Goal: Task Accomplishment & Management: Complete application form

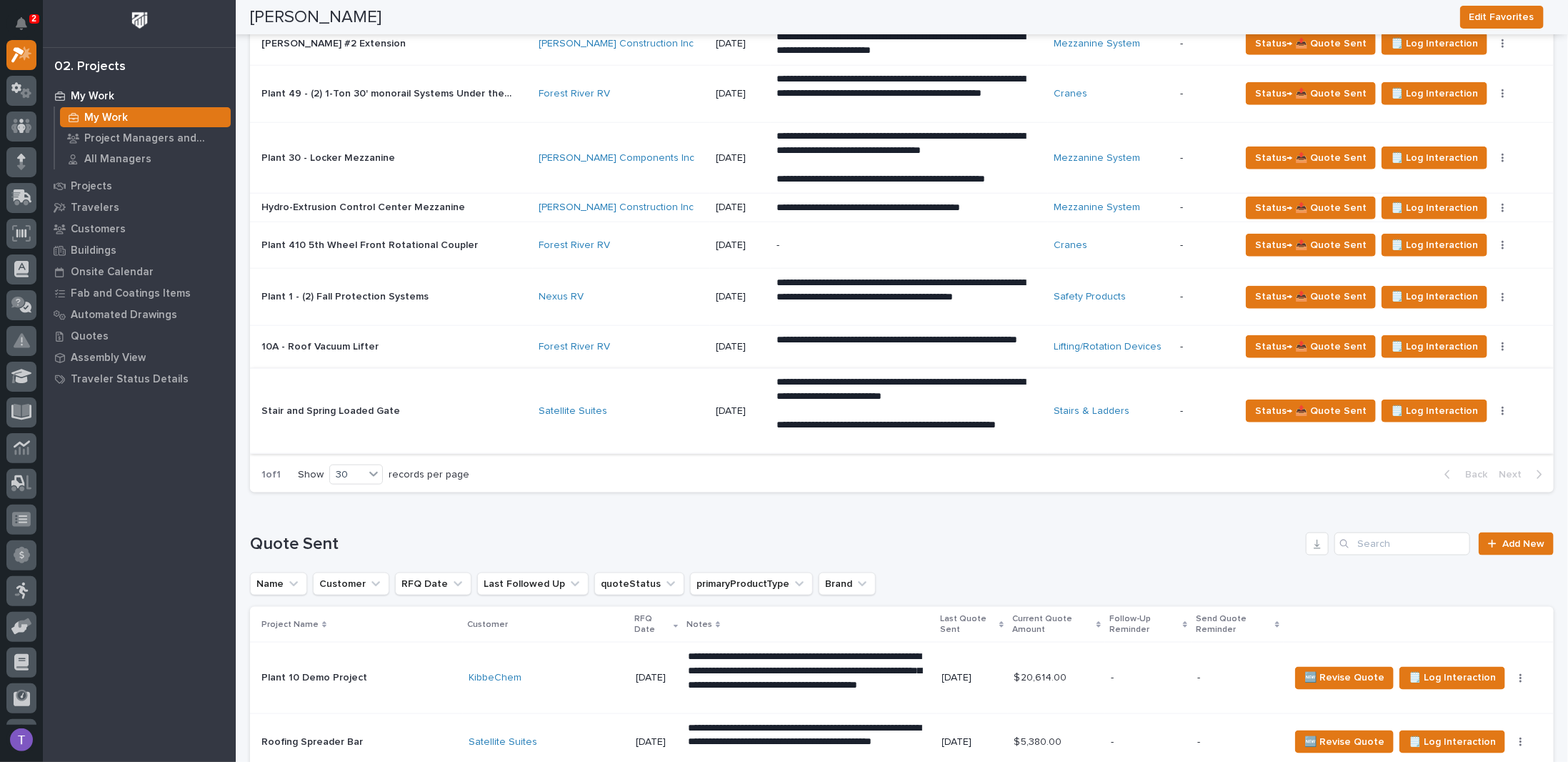
scroll to position [929, 0]
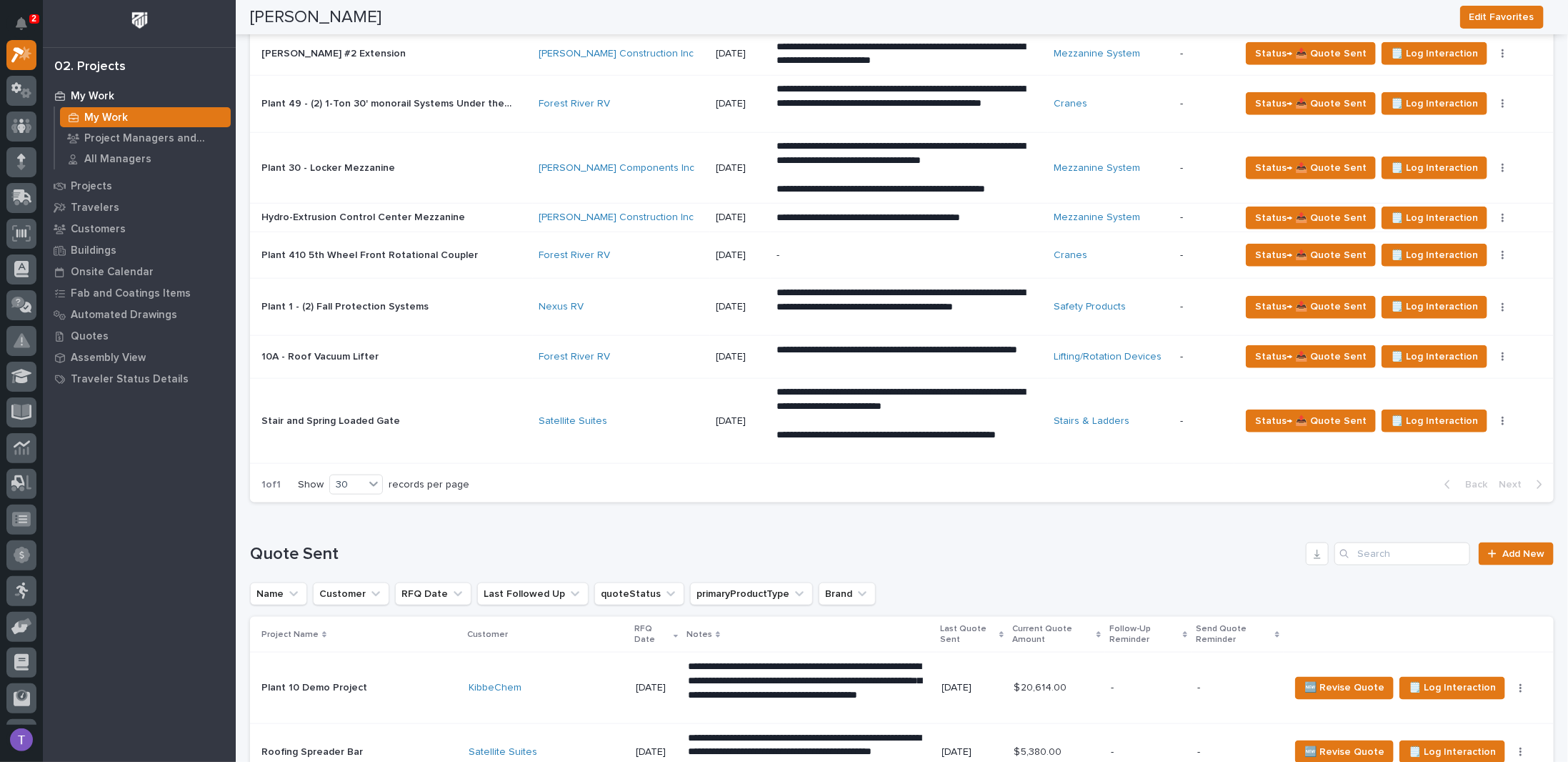
click at [349, 412] on p "Stair and Spring Loaded Gate" at bounding box center [333, 420] width 142 height 15
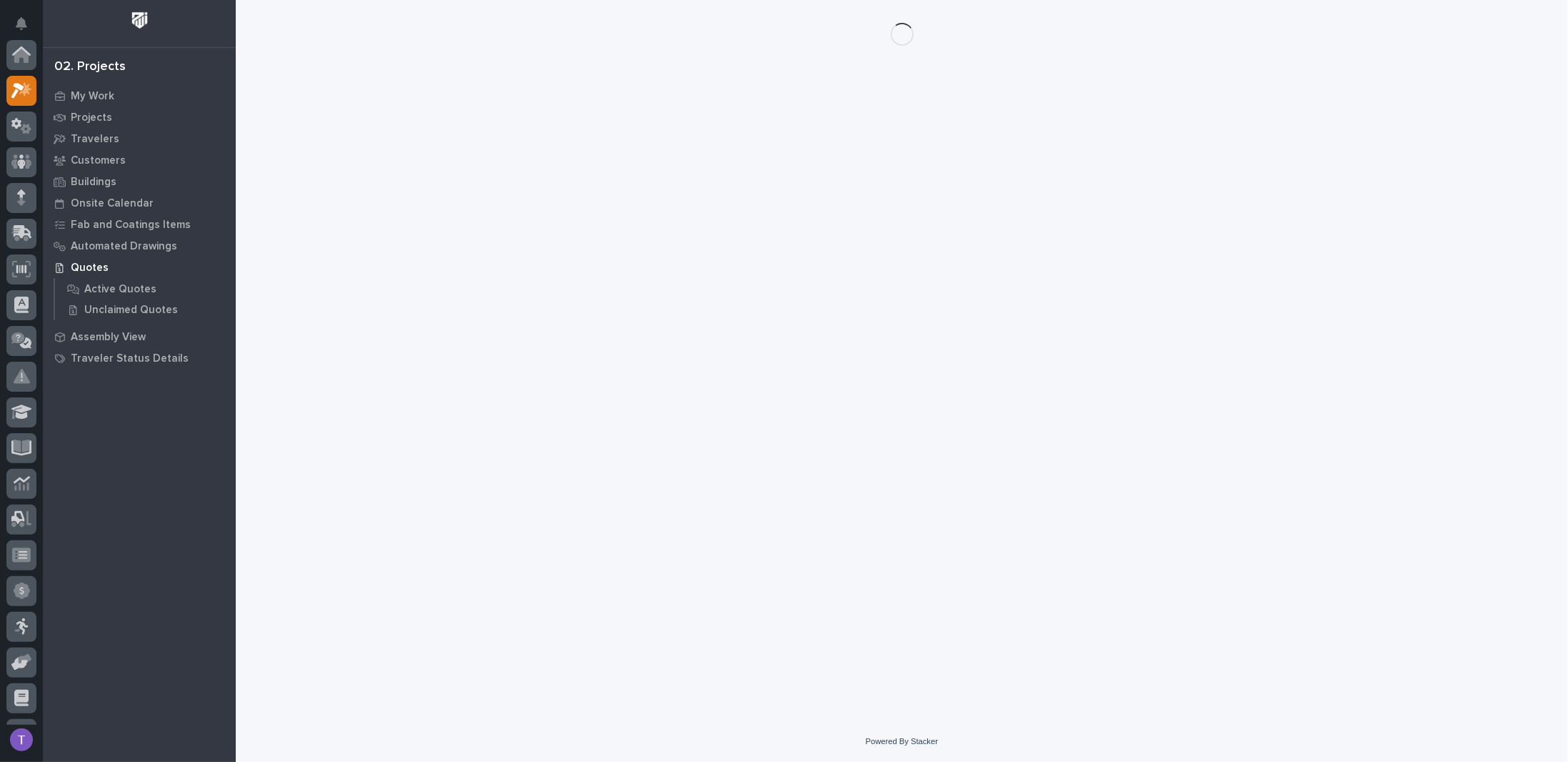
scroll to position [35, 0]
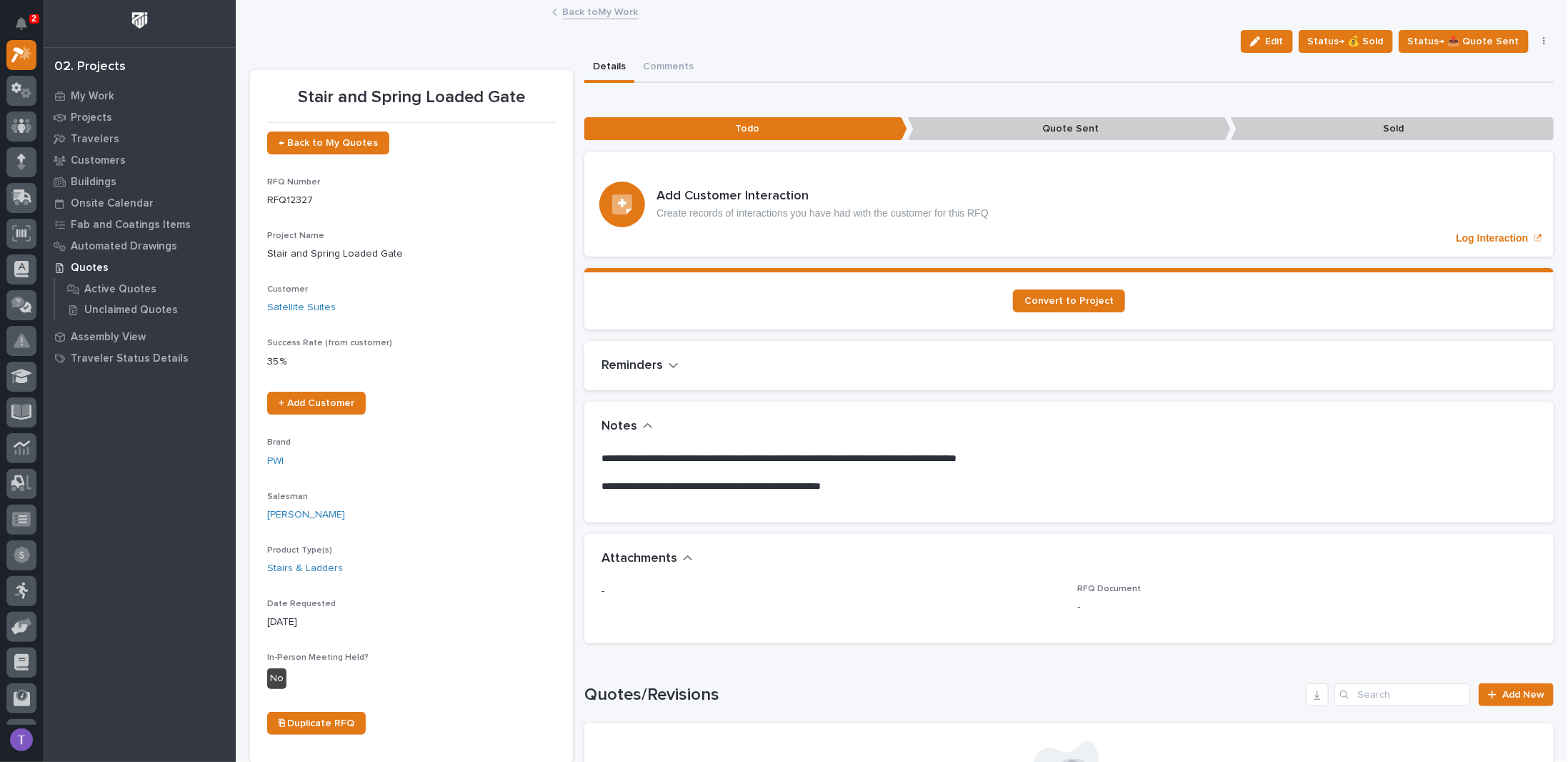
click at [566, 10] on link "Back to My Work" at bounding box center [600, 11] width 76 height 16
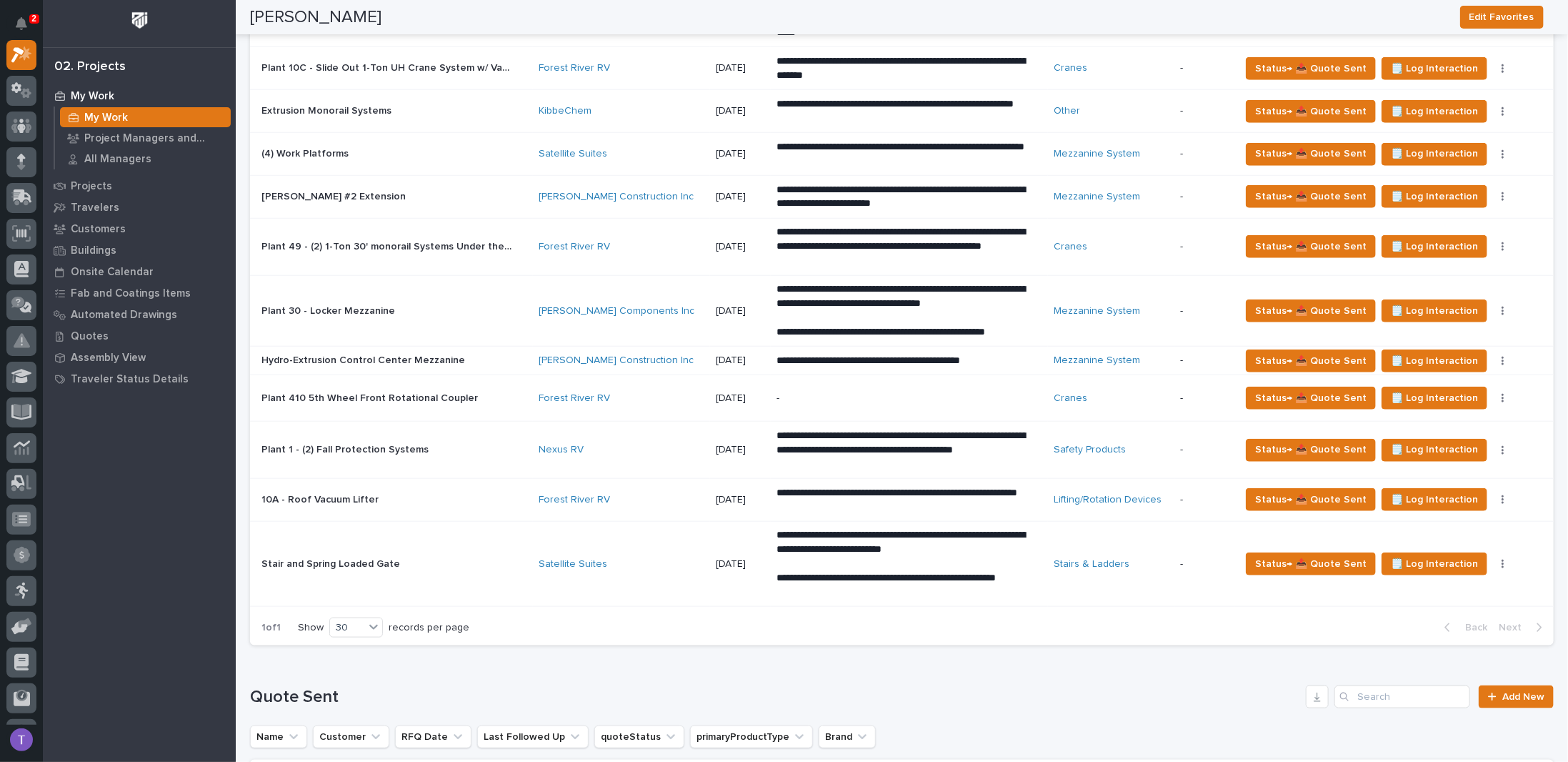
scroll to position [714, 0]
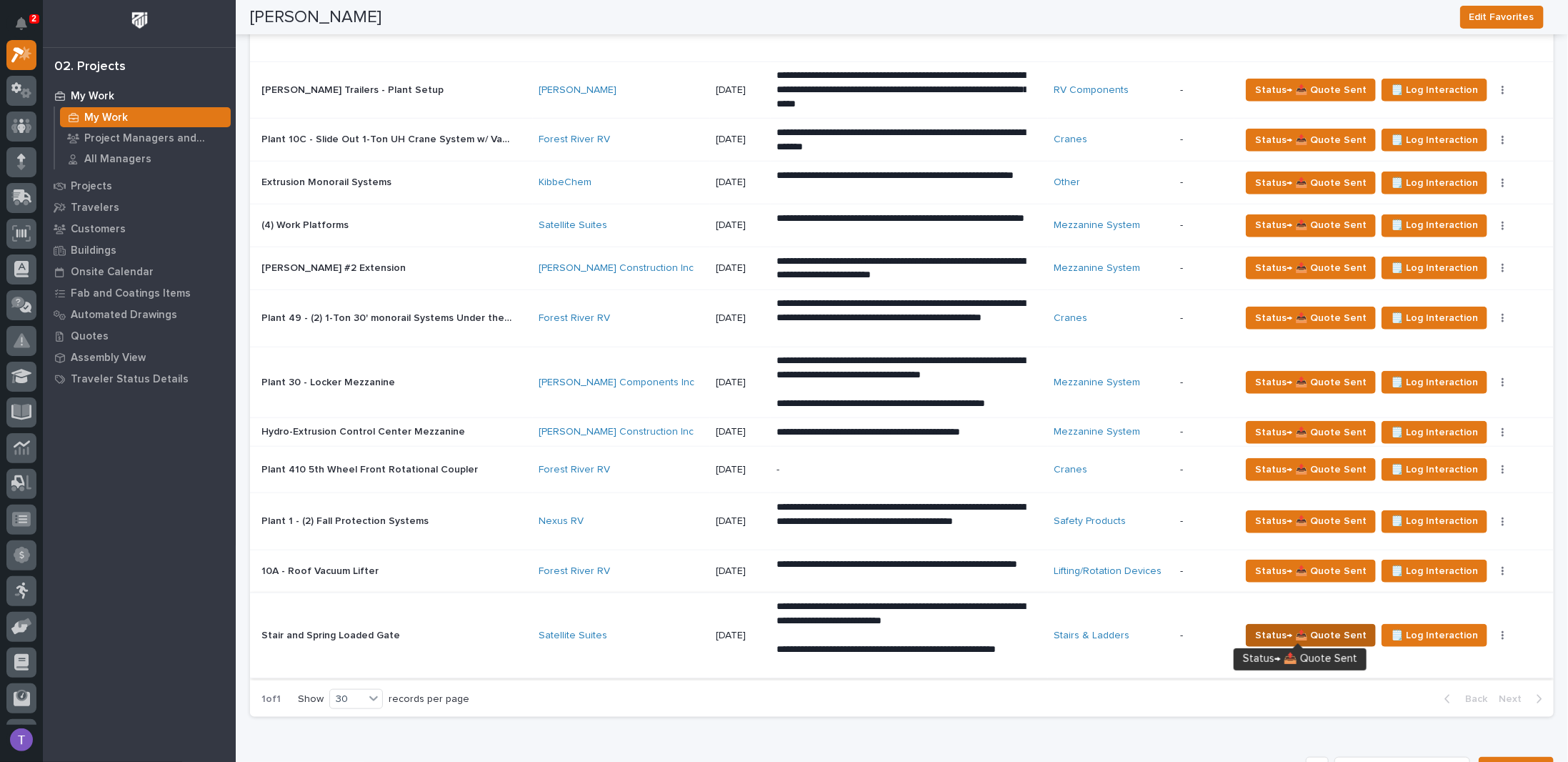
click at [1299, 627] on span "Status→ 📤 Quote Sent" at bounding box center [1311, 635] width 111 height 17
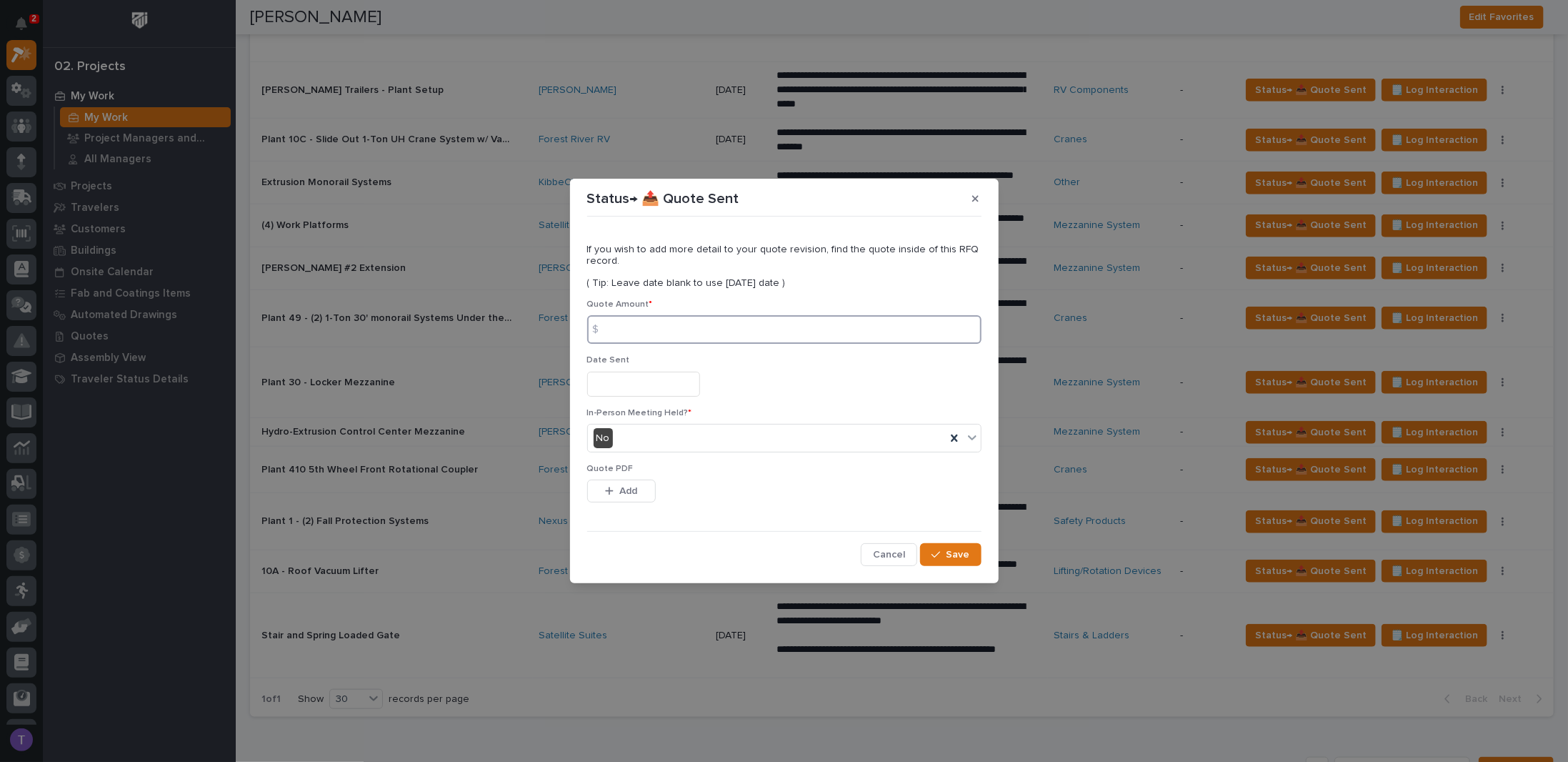
click at [624, 326] on input at bounding box center [784, 330] width 394 height 29
click at [975, 199] on icon "button" at bounding box center [975, 197] width 7 height 7
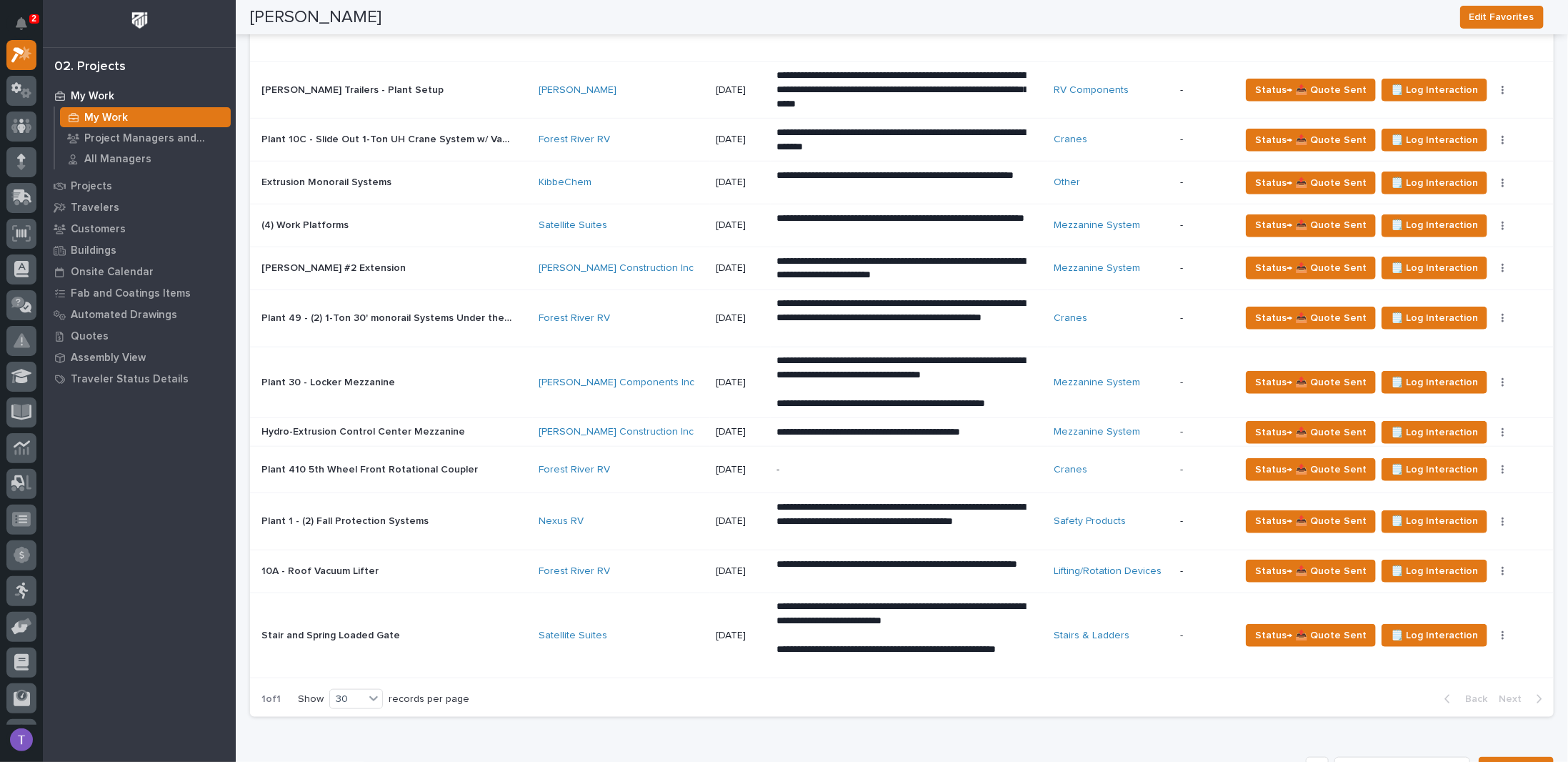
click at [345, 627] on p "Stair and Spring Loaded Gate" at bounding box center [333, 635] width 142 height 15
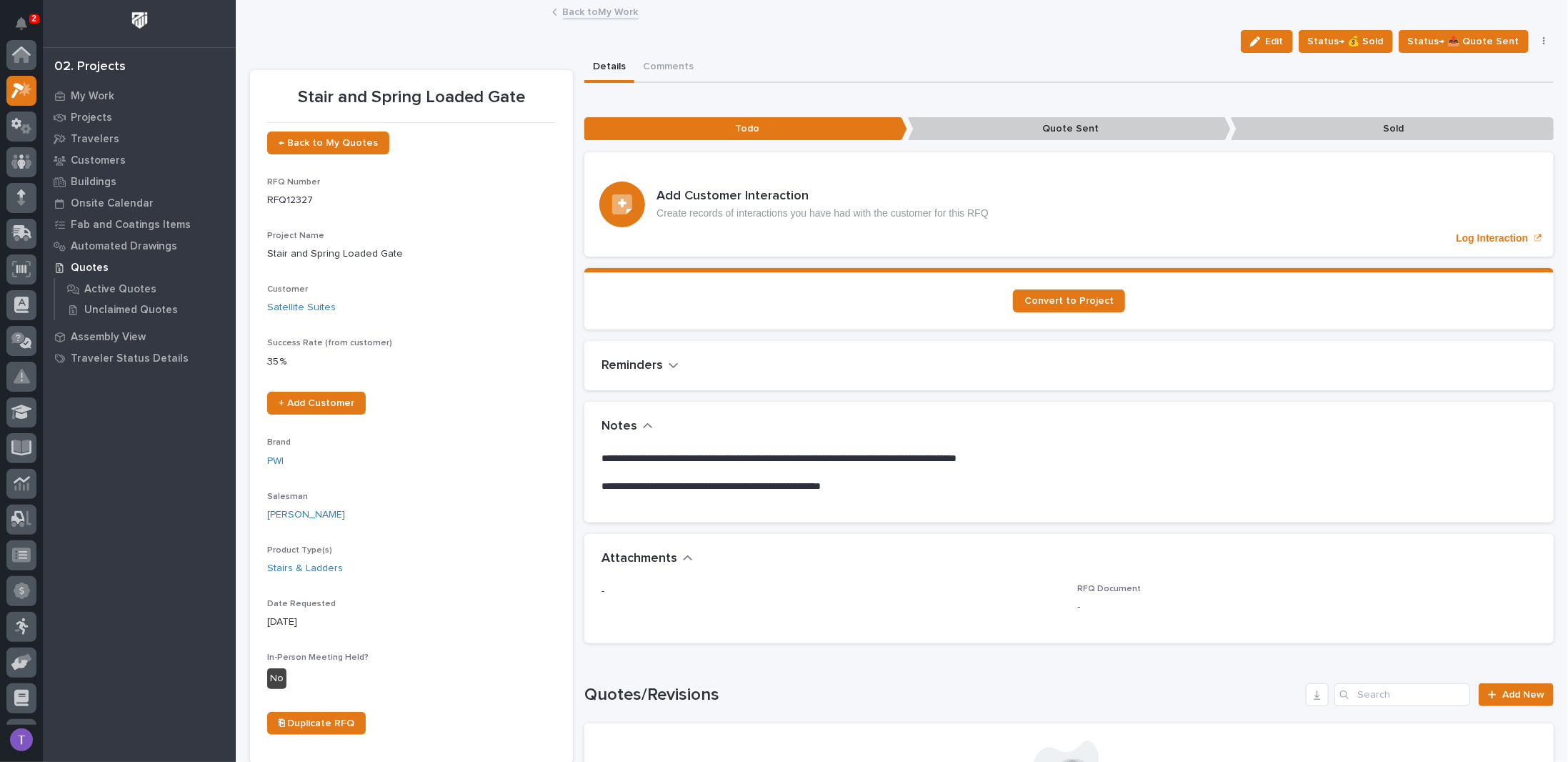
scroll to position [35, 0]
click at [1264, 35] on button "Edit" at bounding box center [1267, 41] width 52 height 23
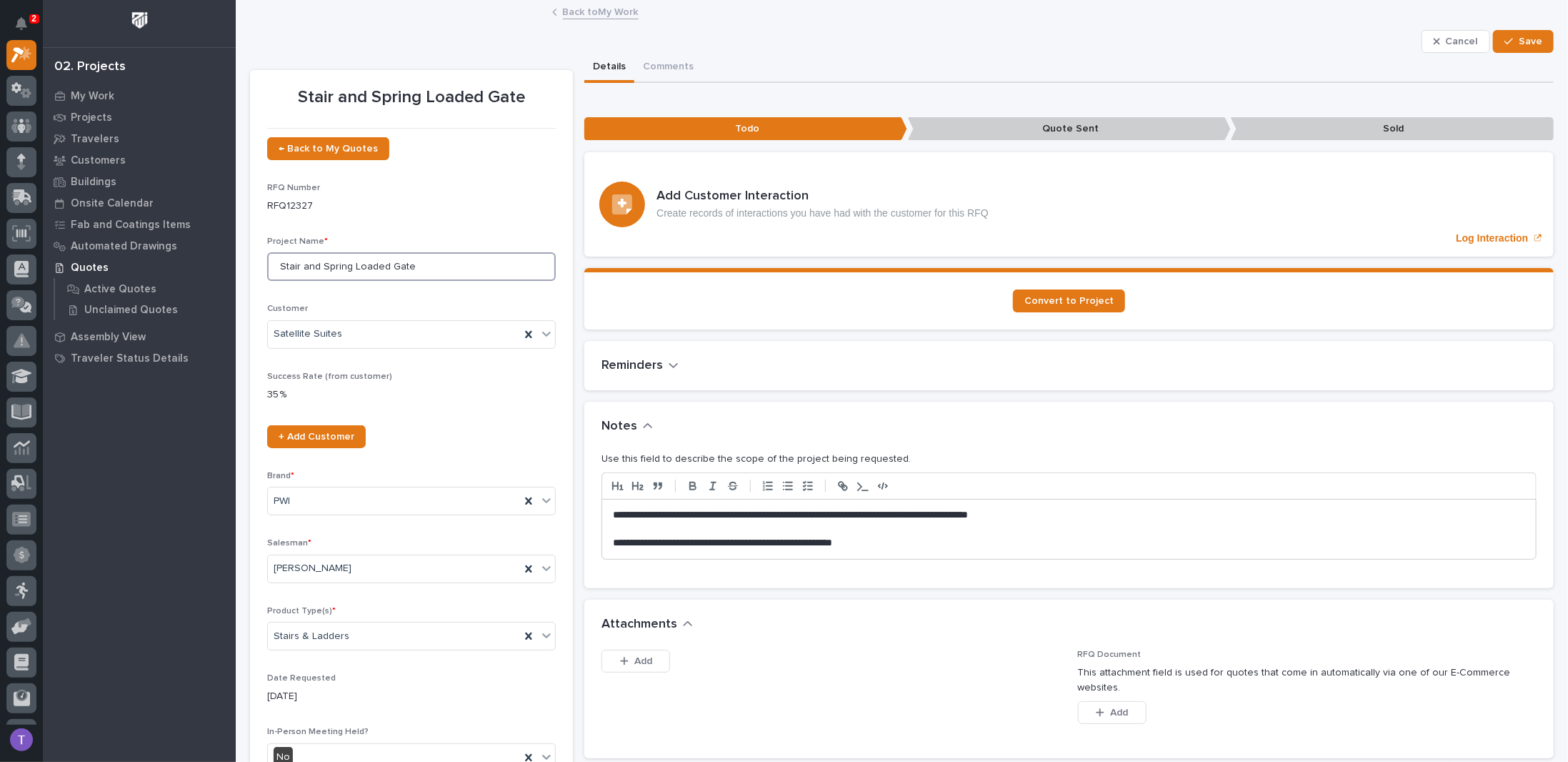
click at [279, 266] on input "Stair and Spring Loaded Gate" at bounding box center [411, 266] width 288 height 29
click at [340, 266] on input "Tool Crib Stair and Spring Loaded Gate" at bounding box center [411, 266] width 288 height 29
drag, startPoint x: 350, startPoint y: 266, endPoint x: 483, endPoint y: 269, distance: 133.0
click at [483, 269] on input "Tool Crib Stairs and Spring Loaded Gate" at bounding box center [411, 266] width 288 height 29
type input "Tool Crib Stairs"
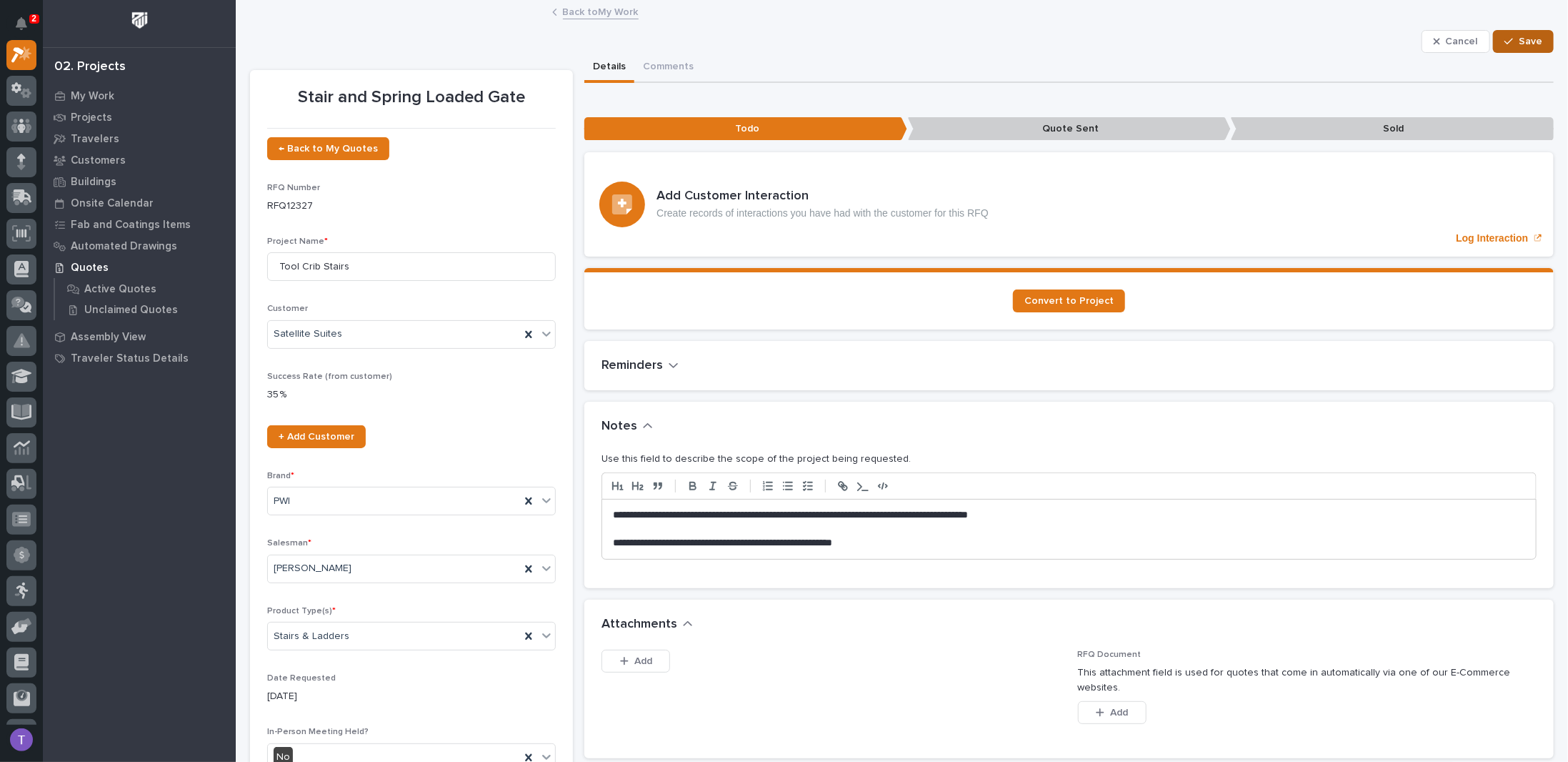
click at [1519, 40] on span "Save" at bounding box center [1531, 41] width 24 height 12
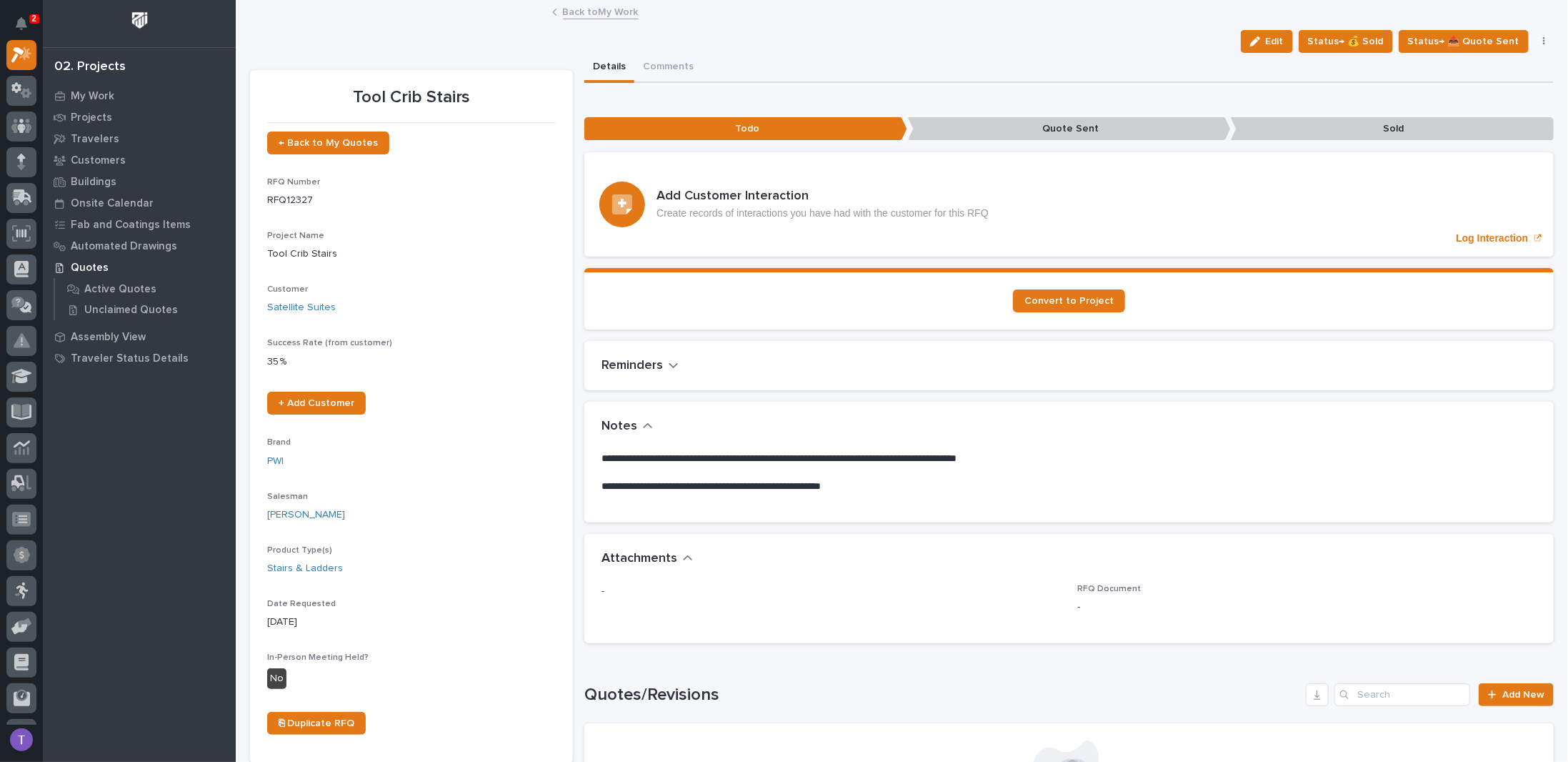
click at [572, 11] on link "Back to My Work" at bounding box center [600, 11] width 76 height 16
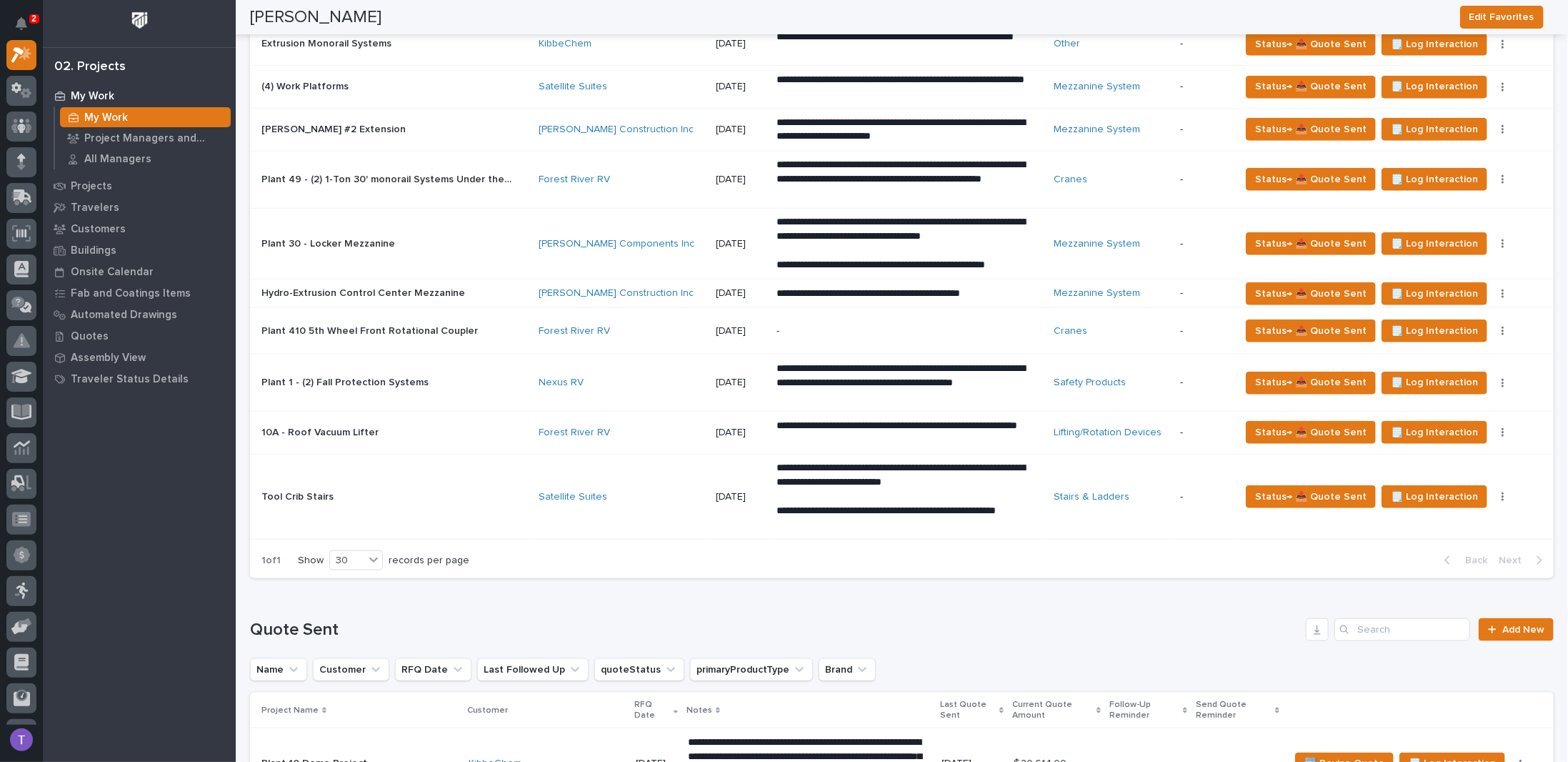
scroll to position [857, 0]
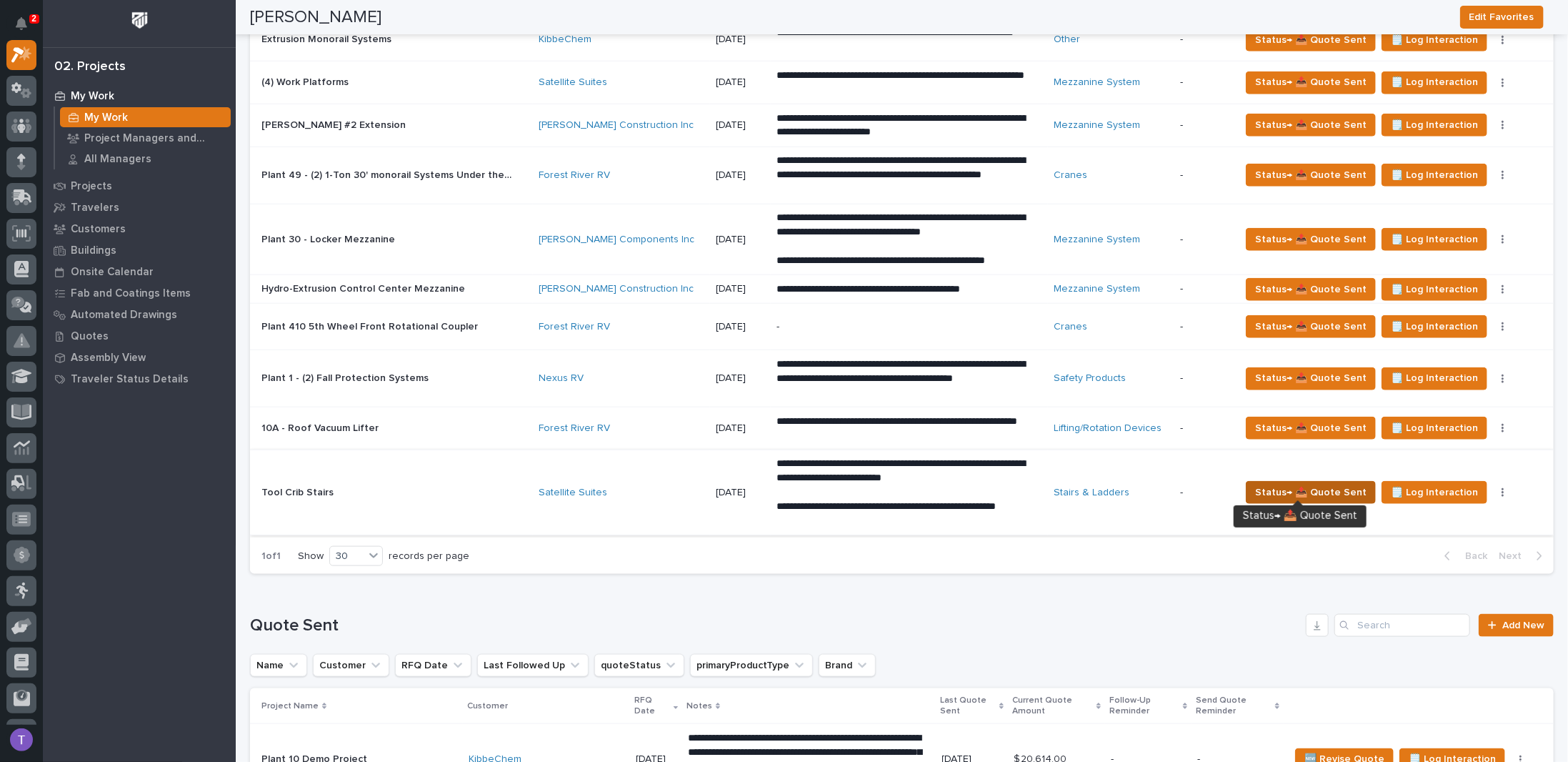
click at [1300, 484] on span "Status→ 📤 Quote Sent" at bounding box center [1311, 493] width 111 height 17
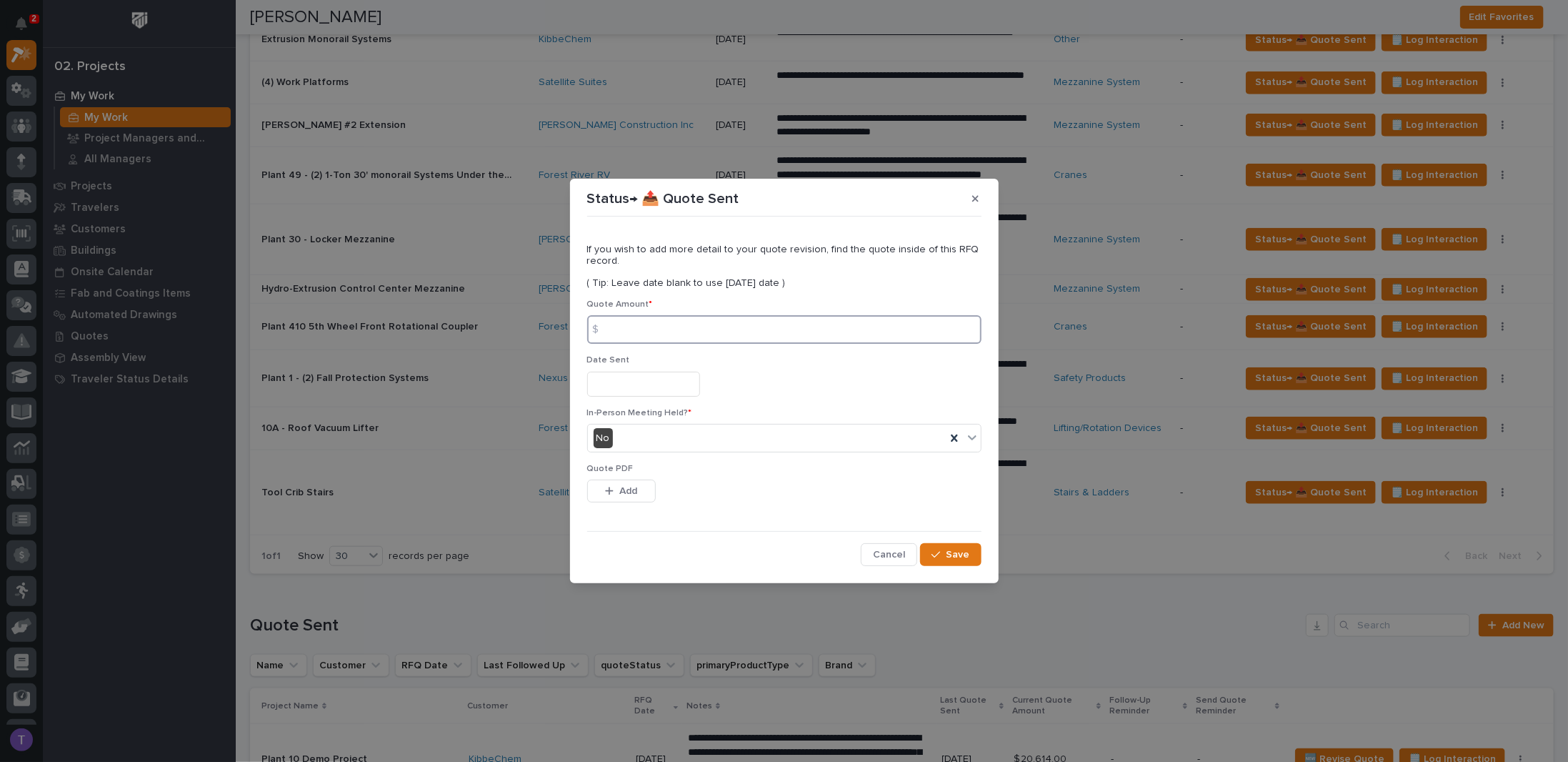
click at [616, 335] on input at bounding box center [784, 330] width 394 height 29
click at [688, 327] on input at bounding box center [784, 330] width 394 height 29
type input "15688"
click at [657, 392] on input "text" at bounding box center [644, 384] width 113 height 25
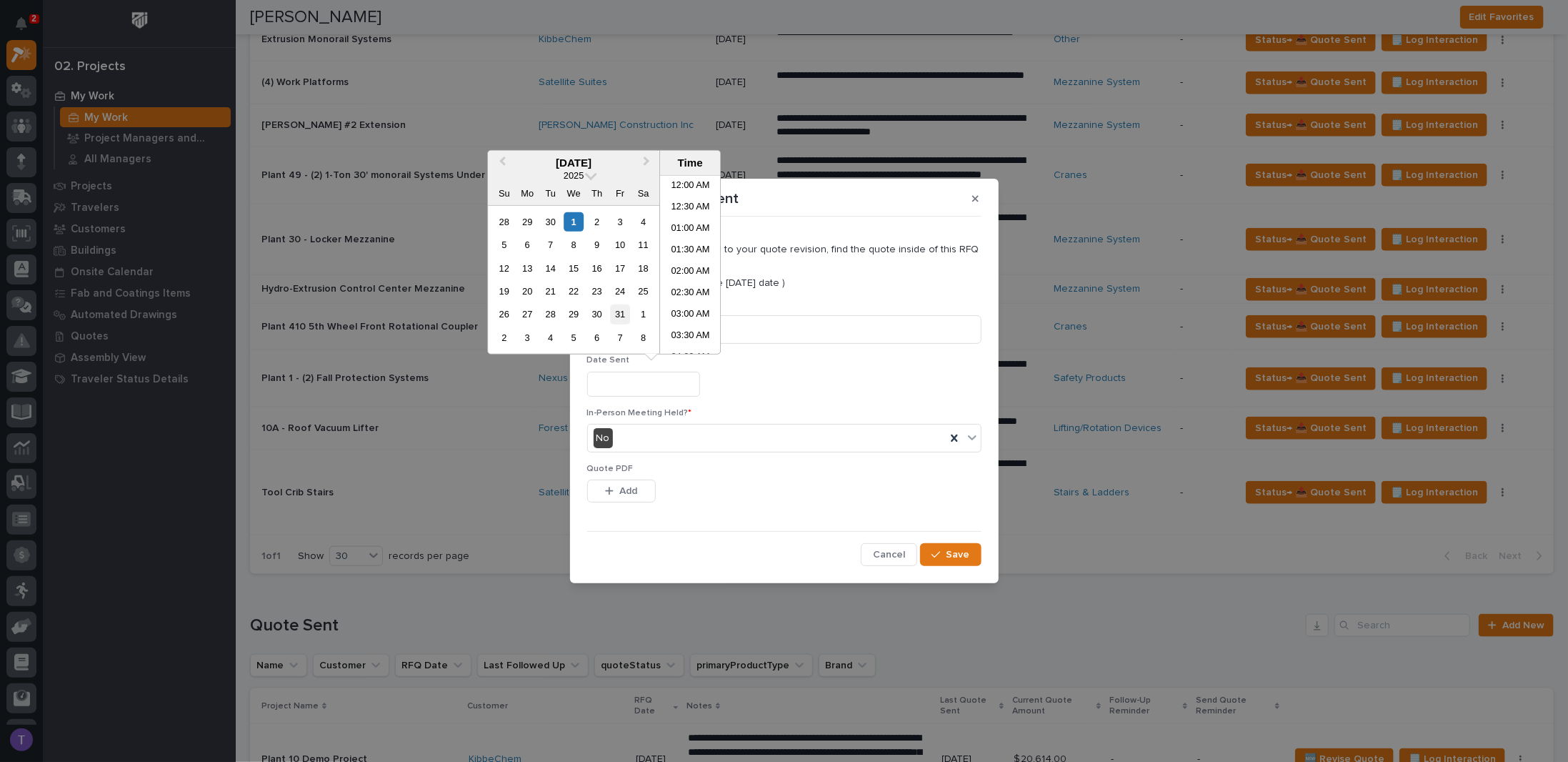
scroll to position [586, 0]
click at [571, 221] on div "1" at bounding box center [574, 221] width 19 height 19
type input "**********"
click at [627, 436] on div "No" at bounding box center [766, 438] width 357 height 24
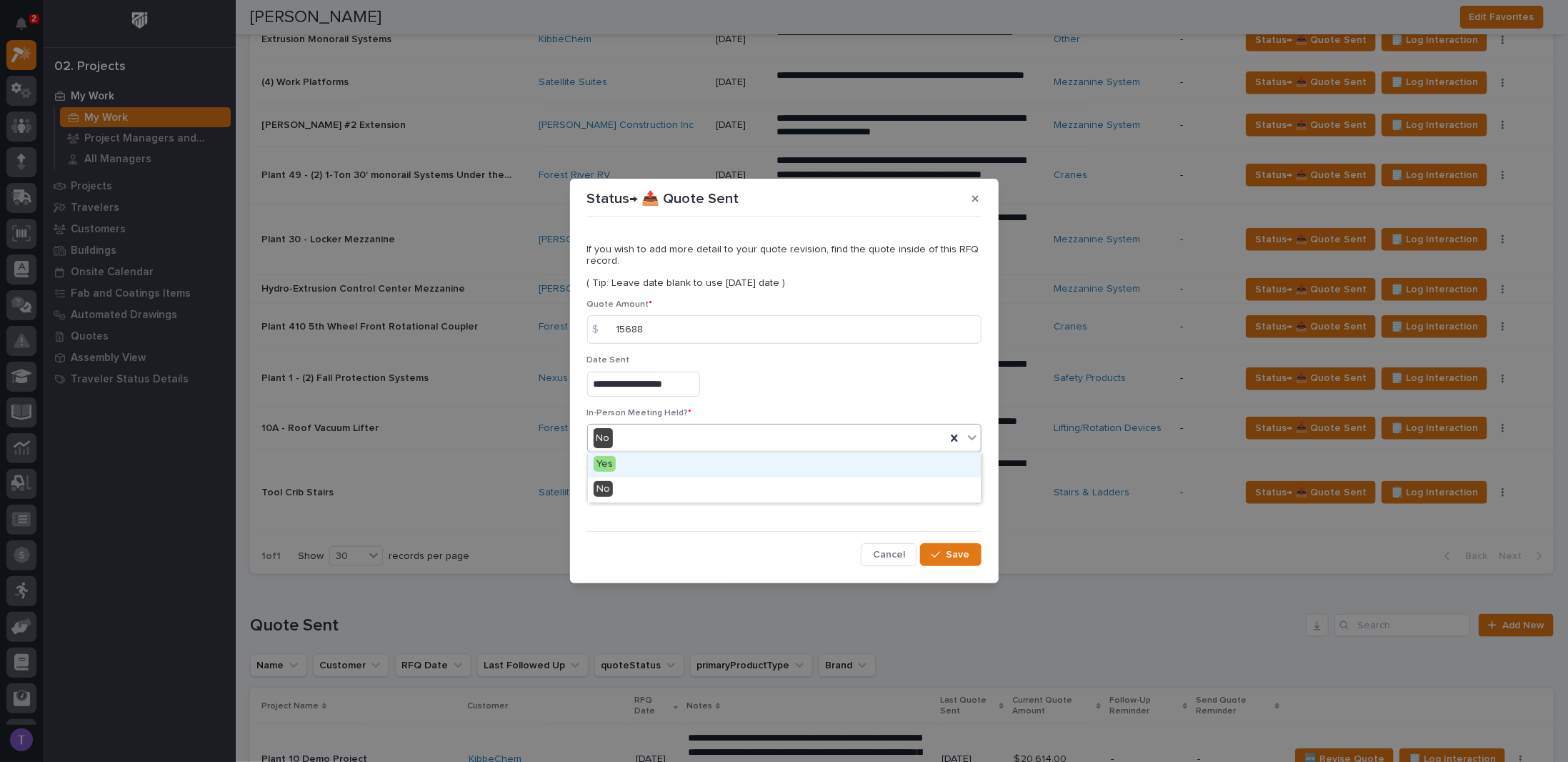
click at [603, 460] on span "Yes" at bounding box center [604, 464] width 22 height 15
click at [632, 487] on span "Add" at bounding box center [628, 490] width 18 height 12
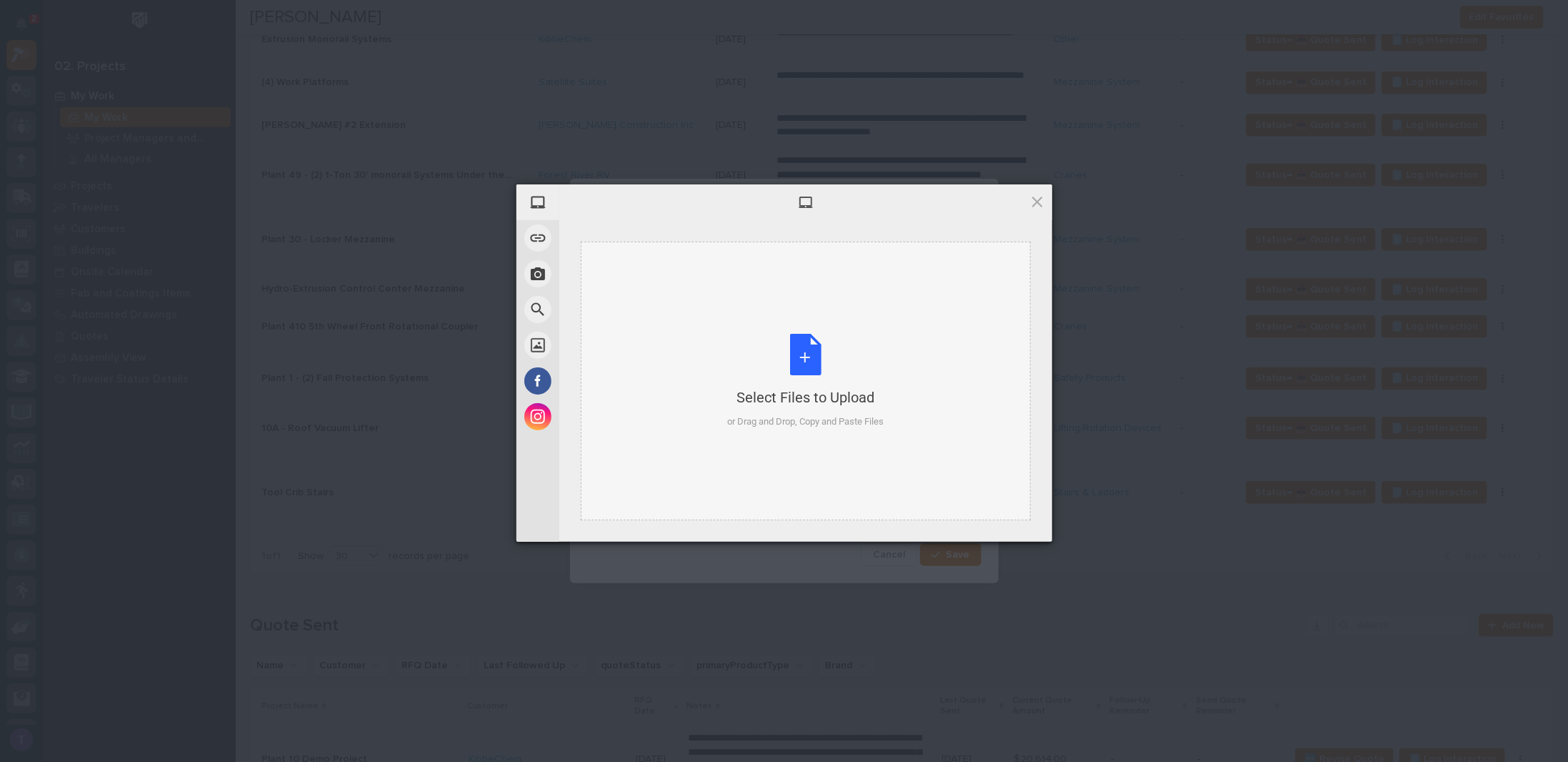
click at [809, 352] on div "Select Files to Upload or Drag and Drop, Copy and Paste Files" at bounding box center [805, 381] width 156 height 95
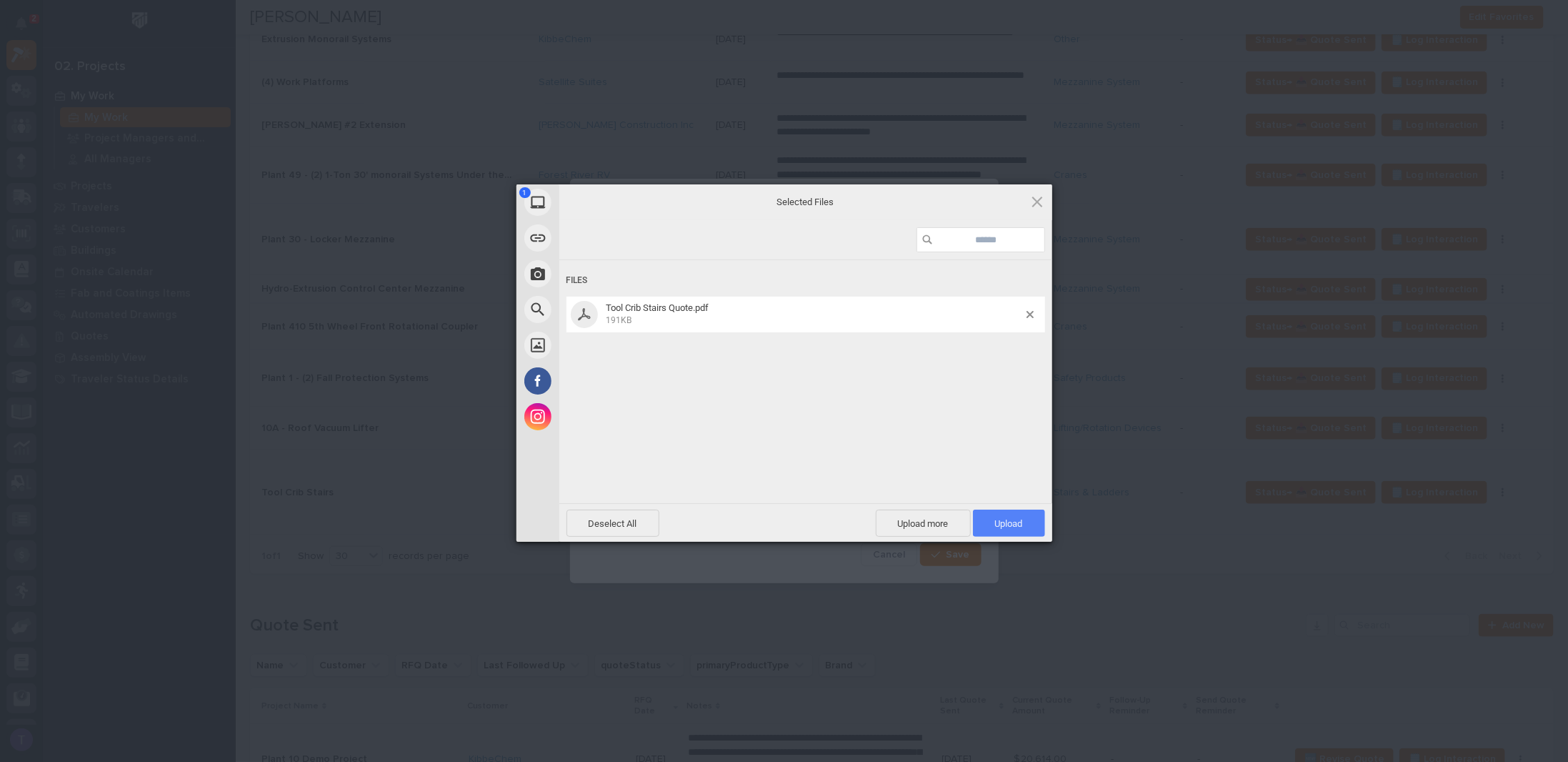
click at [1009, 516] on span "Upload 1" at bounding box center [1008, 522] width 72 height 27
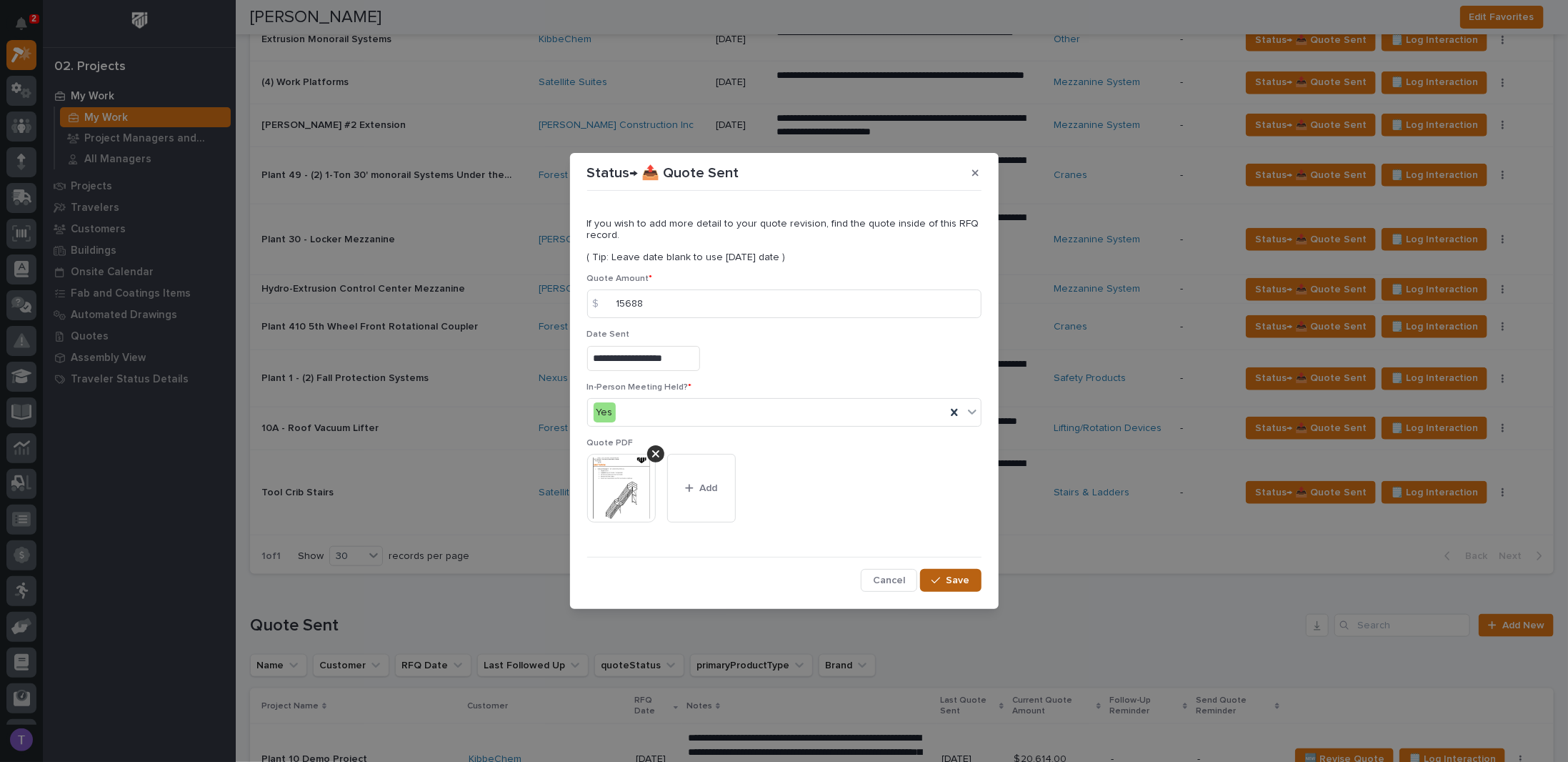
click at [950, 575] on span "Save" at bounding box center [958, 579] width 24 height 12
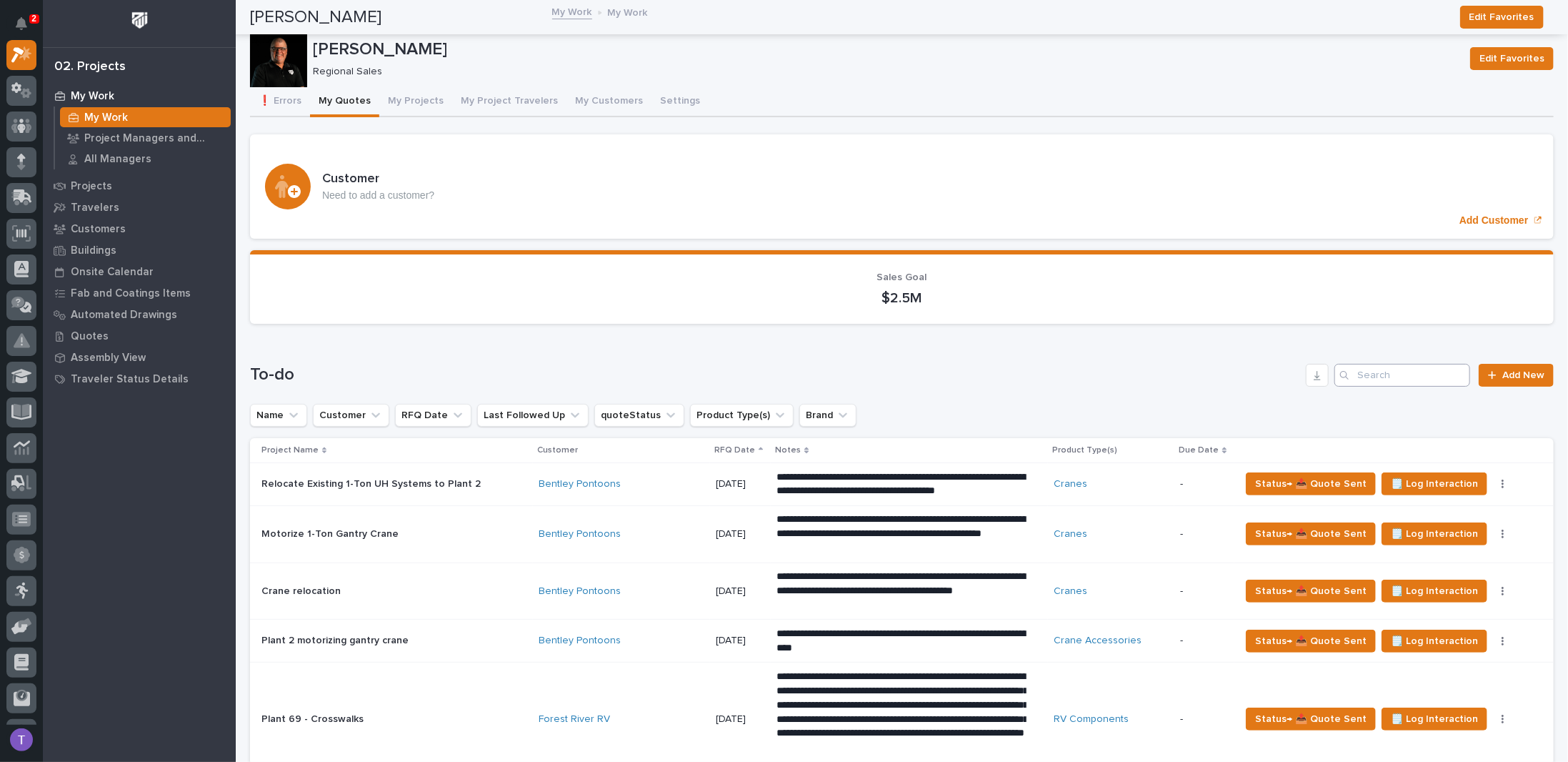
scroll to position [0, 0]
click at [1502, 373] on span "Add New" at bounding box center [1523, 375] width 42 height 10
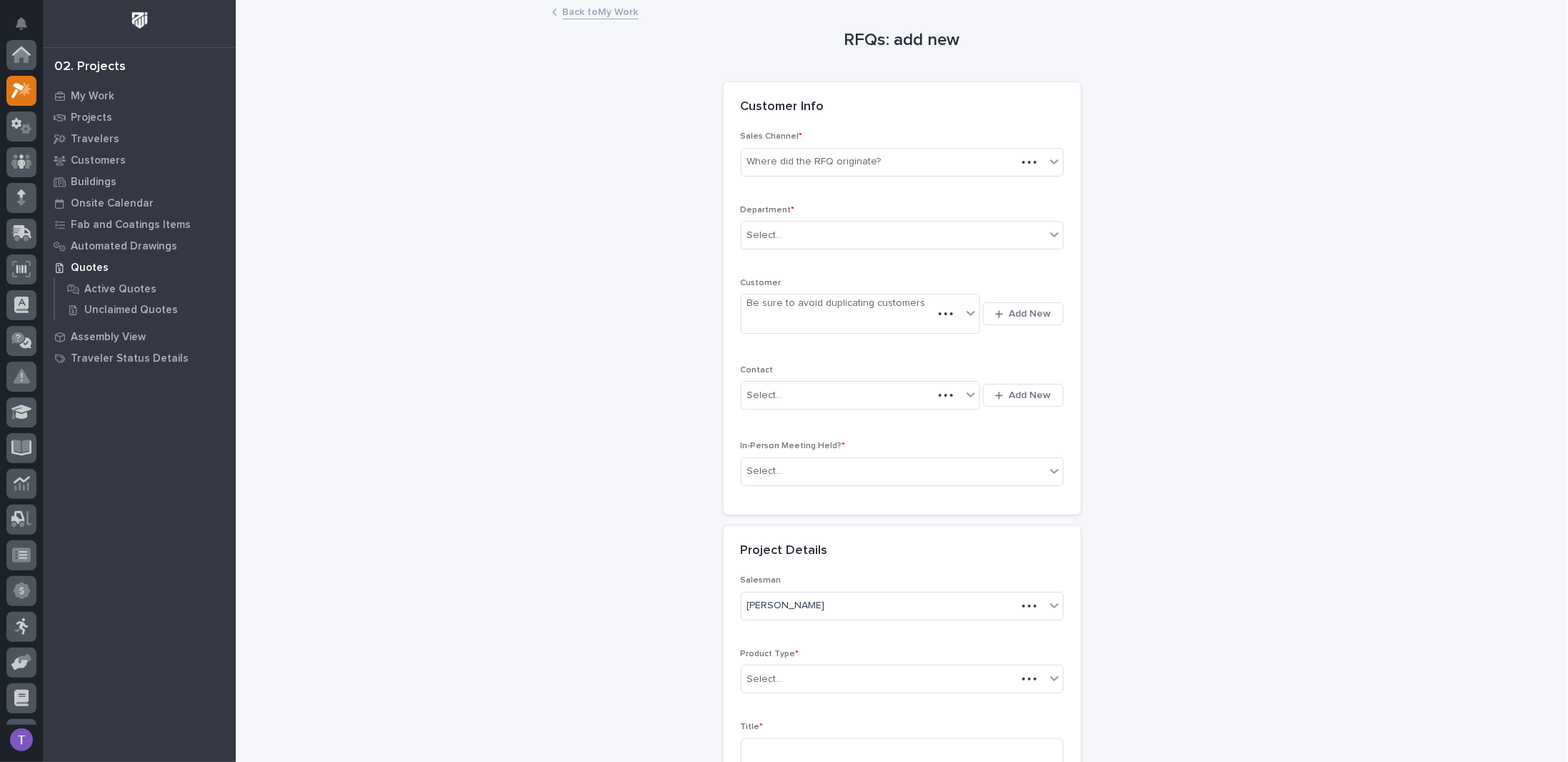
scroll to position [35, 0]
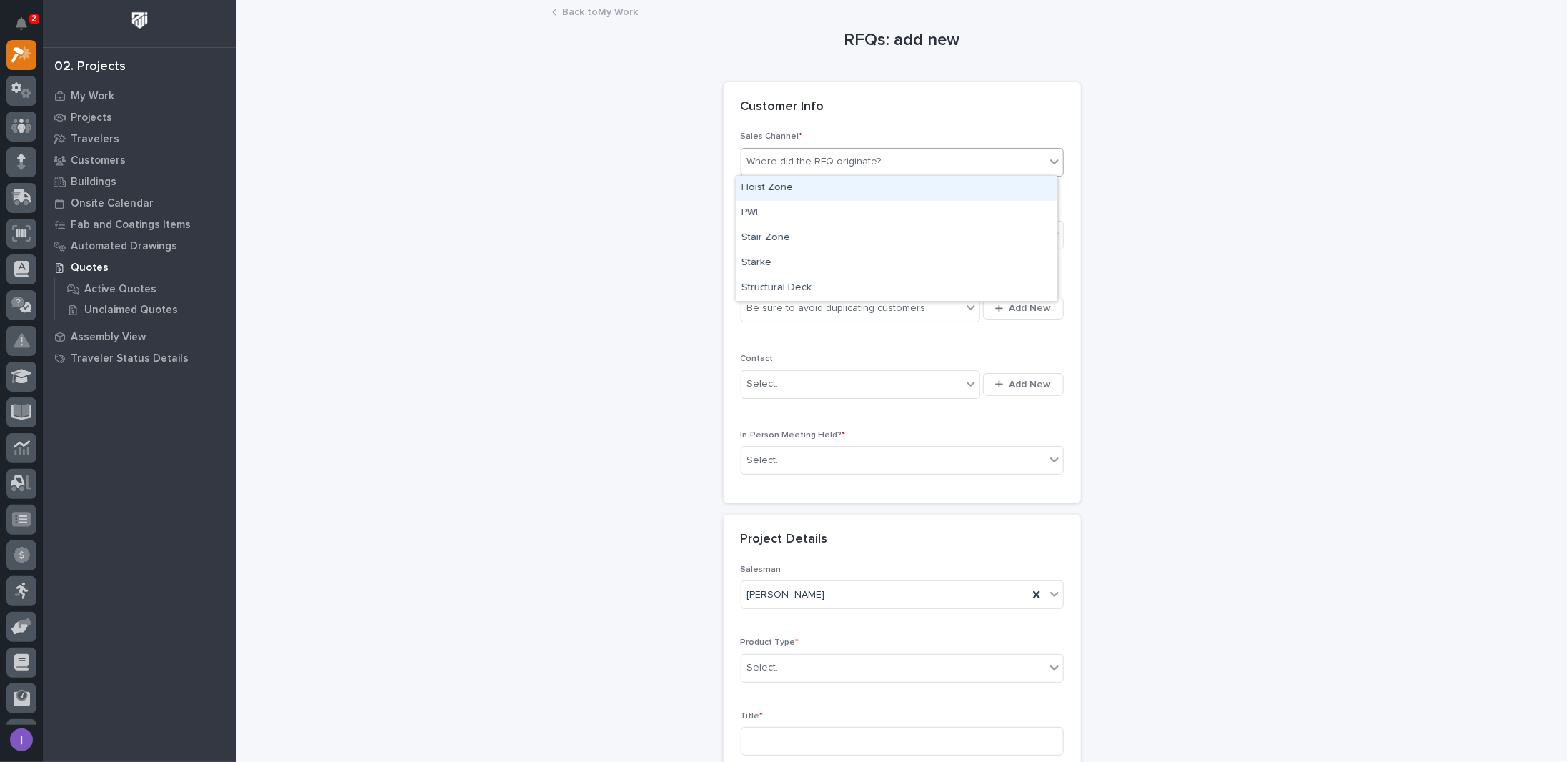
click at [793, 156] on div "Where did the RFQ originate?" at bounding box center [815, 162] width 134 height 15
click at [753, 206] on div "PWI" at bounding box center [896, 213] width 321 height 25
click at [753, 230] on div "Select..." at bounding box center [765, 236] width 35 height 15
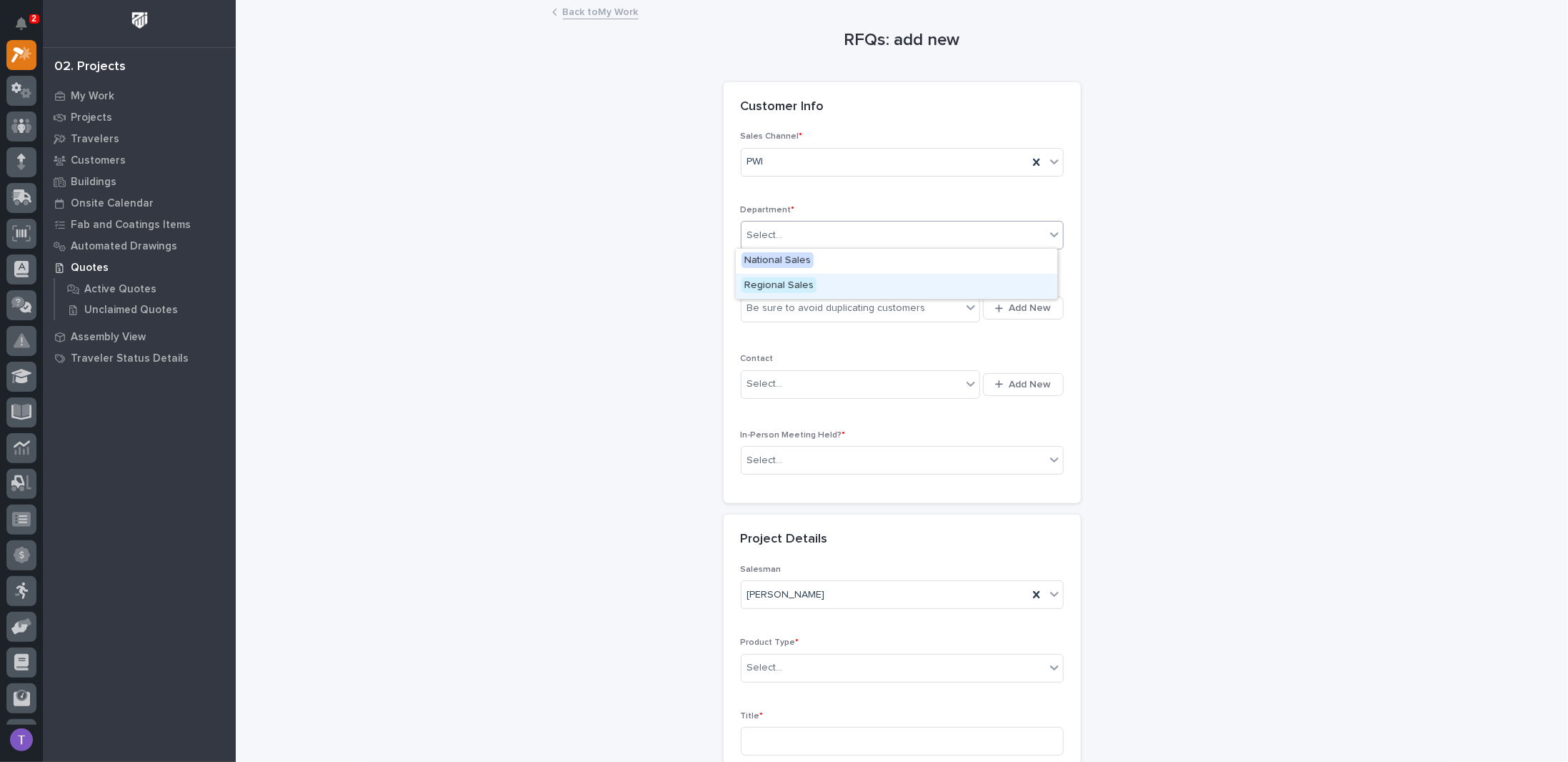
click at [753, 282] on span "Regional Sales" at bounding box center [779, 285] width 75 height 15
click at [753, 301] on div "Be sure to avoid duplicating customers" at bounding box center [837, 309] width 178 height 15
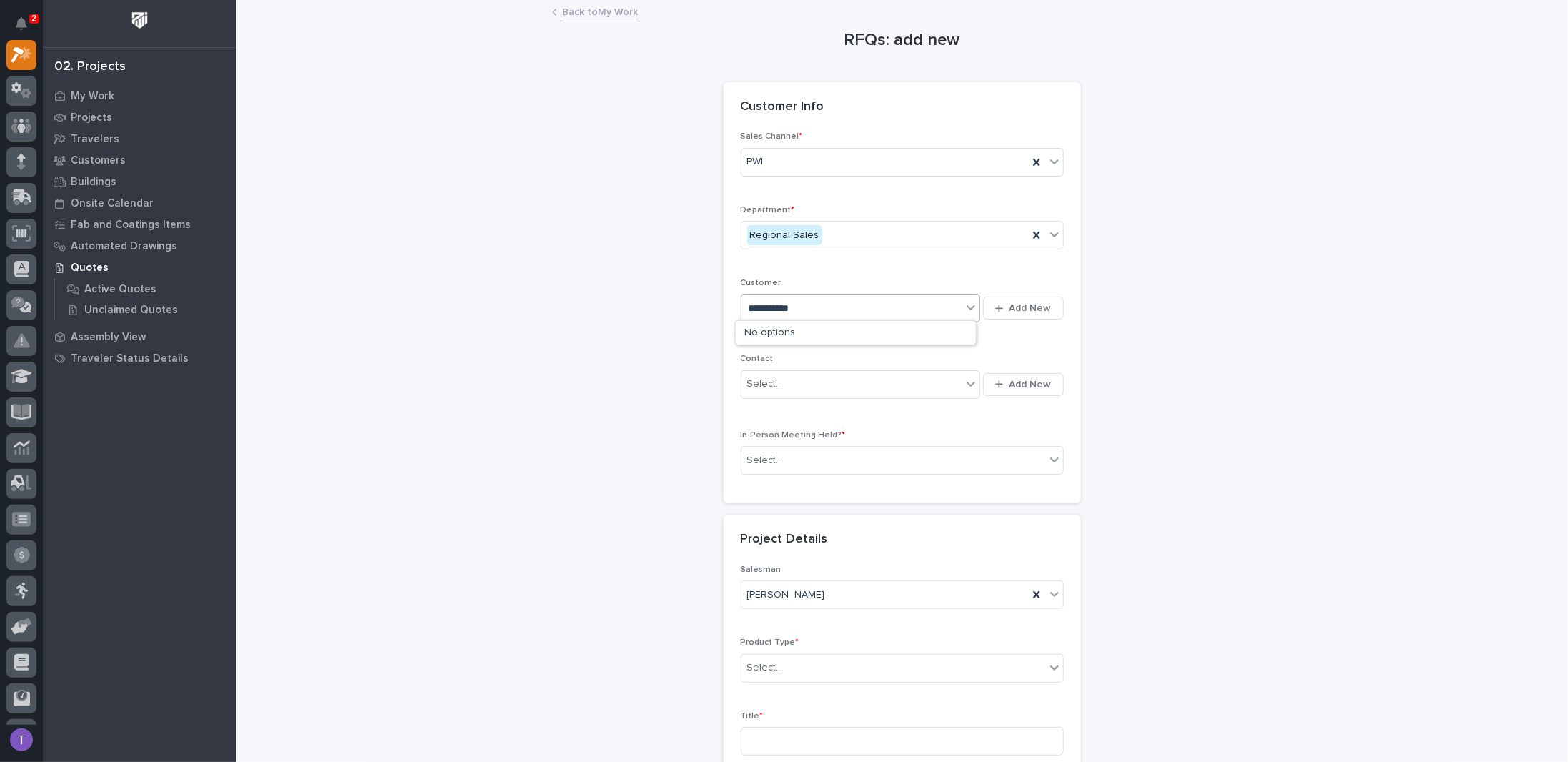
click at [760, 304] on input "**********" at bounding box center [770, 308] width 42 height 12
click at [764, 307] on input "**********" at bounding box center [768, 308] width 38 height 12
type input "*********"
click at [785, 356] on div "Satellite Suites" at bounding box center [856, 358] width 240 height 25
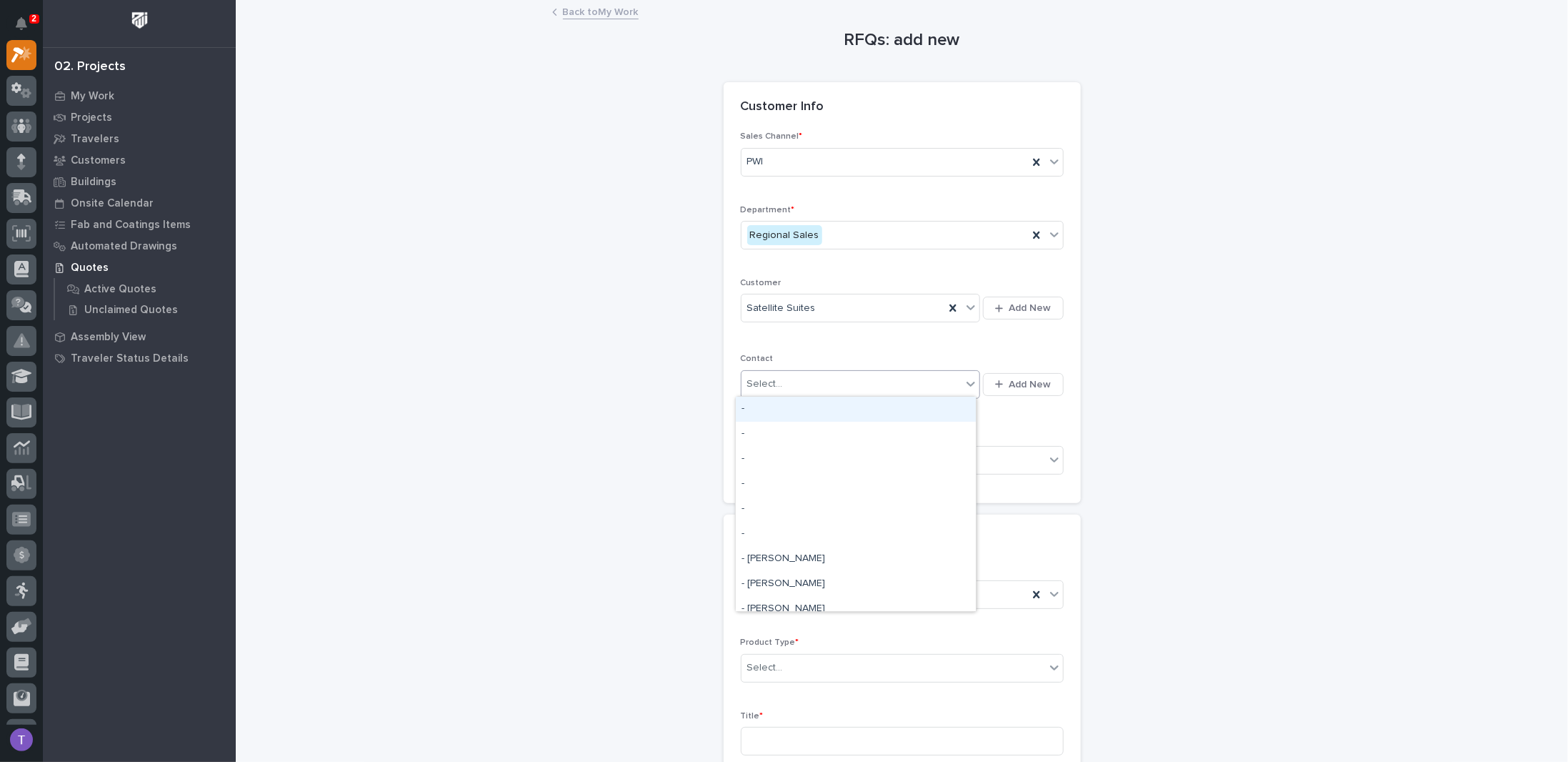
click at [771, 381] on div "Select..." at bounding box center [765, 384] width 35 height 15
type input "********"
click at [778, 404] on div "Satellite Suites - [PERSON_NAME]" at bounding box center [856, 409] width 240 height 25
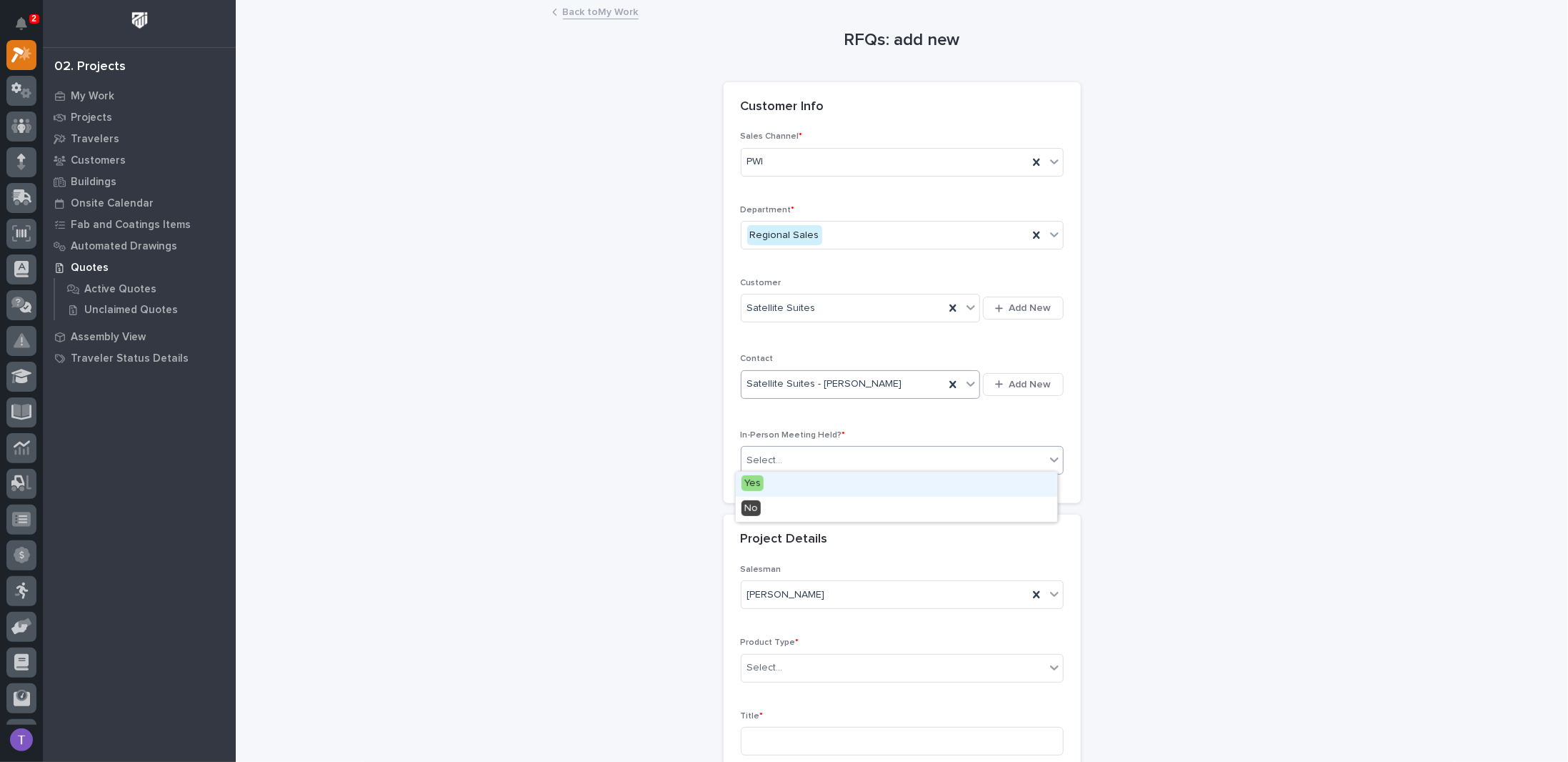
click at [770, 453] on div "Select..." at bounding box center [765, 461] width 35 height 15
click at [755, 480] on span "Yes" at bounding box center [752, 483] width 22 height 15
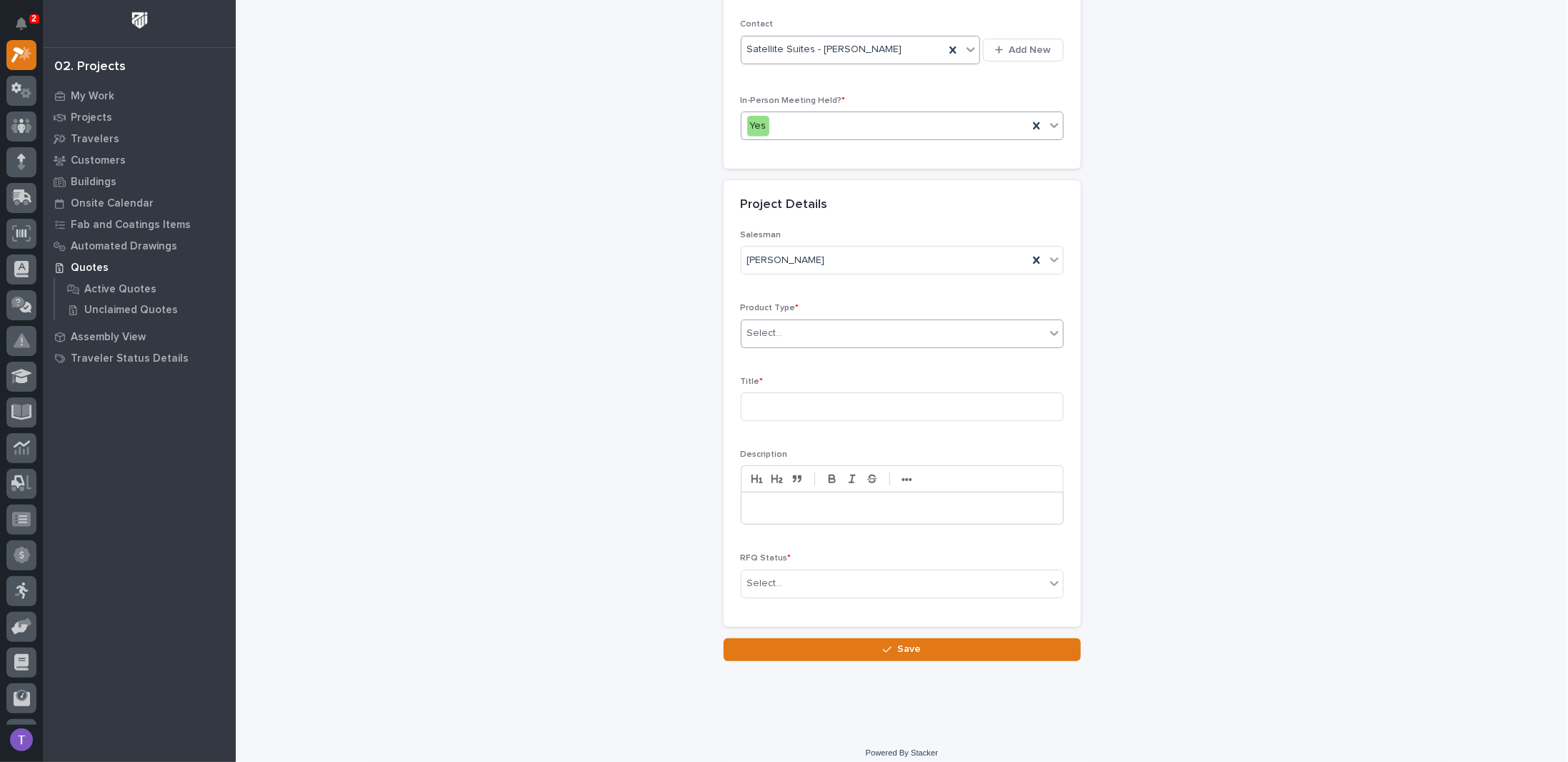
scroll to position [338, 0]
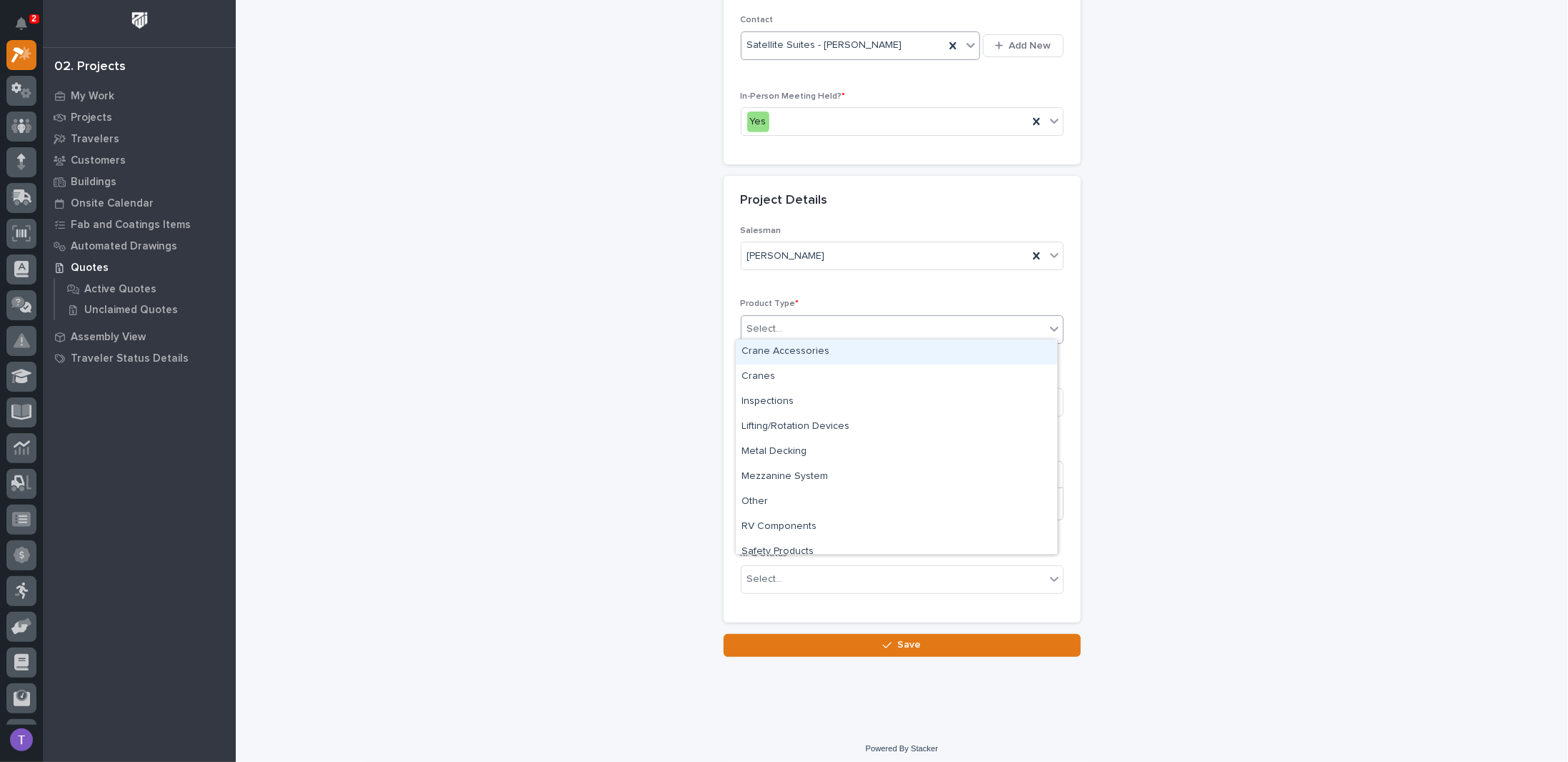
click at [757, 322] on div "Select..." at bounding box center [765, 329] width 35 height 15
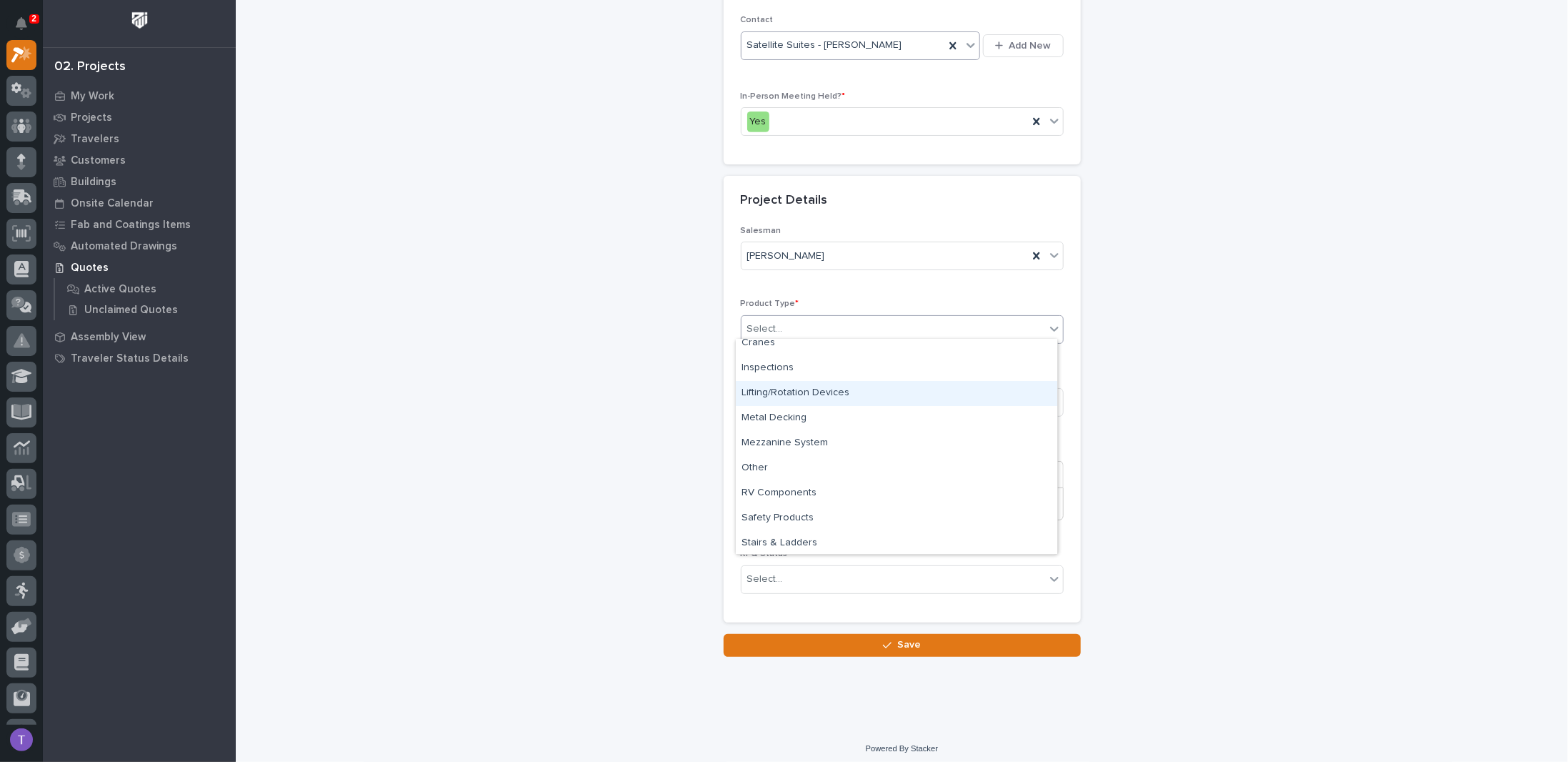
scroll to position [60, 0]
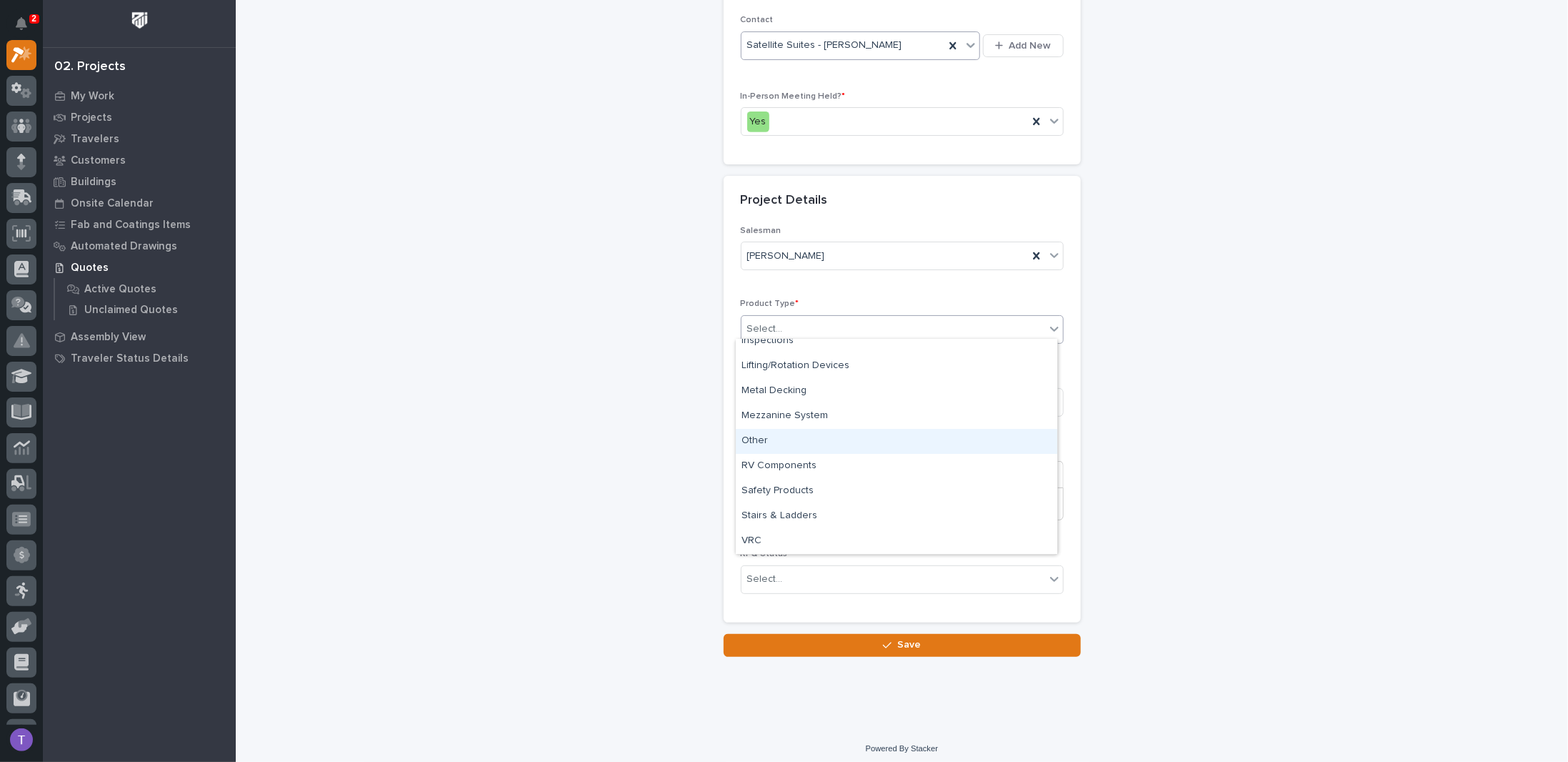
click at [754, 438] on div "Other" at bounding box center [896, 441] width 321 height 25
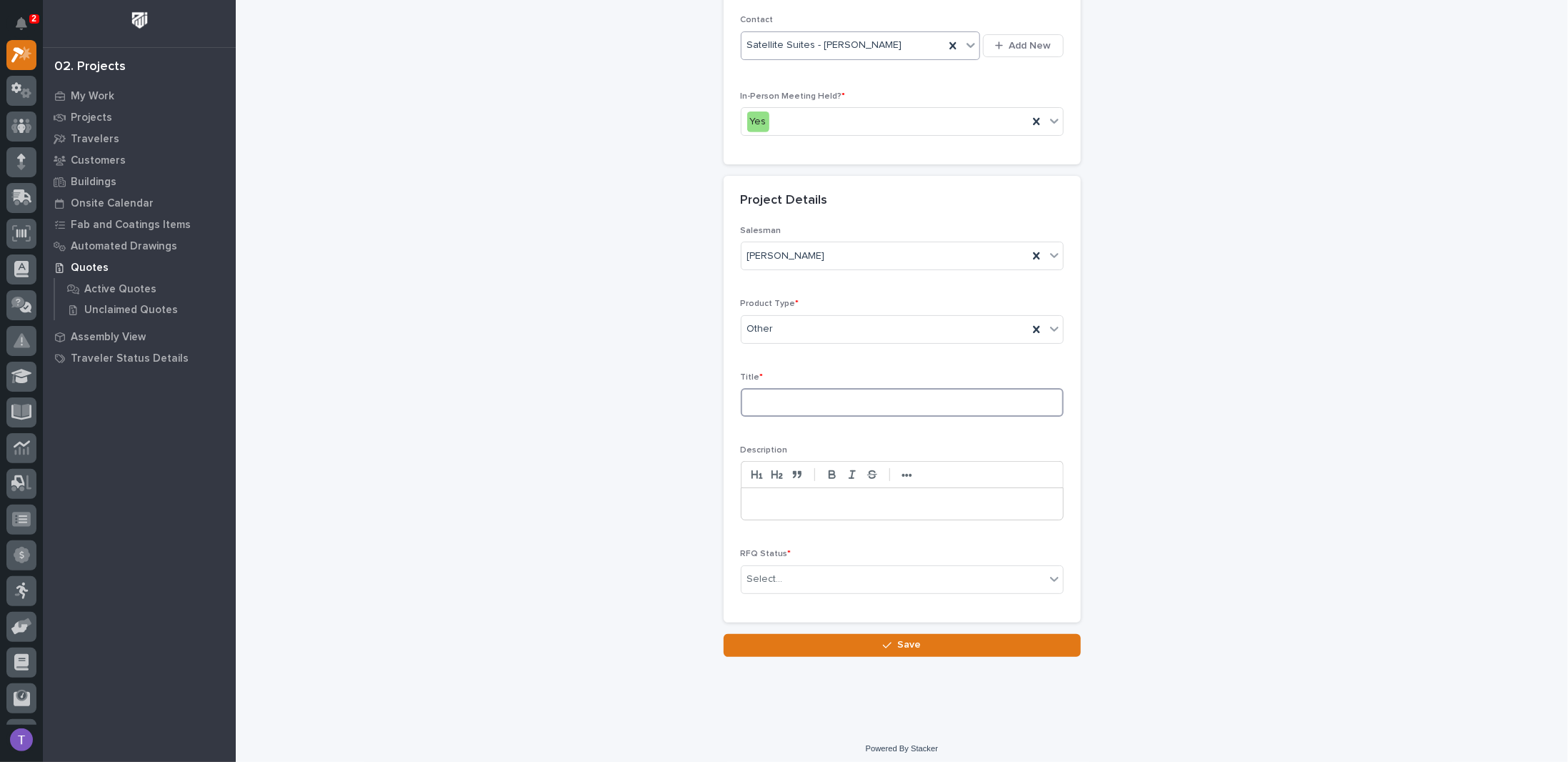
click at [775, 391] on input at bounding box center [902, 403] width 323 height 29
type input "Tool Crib Swing Gate"
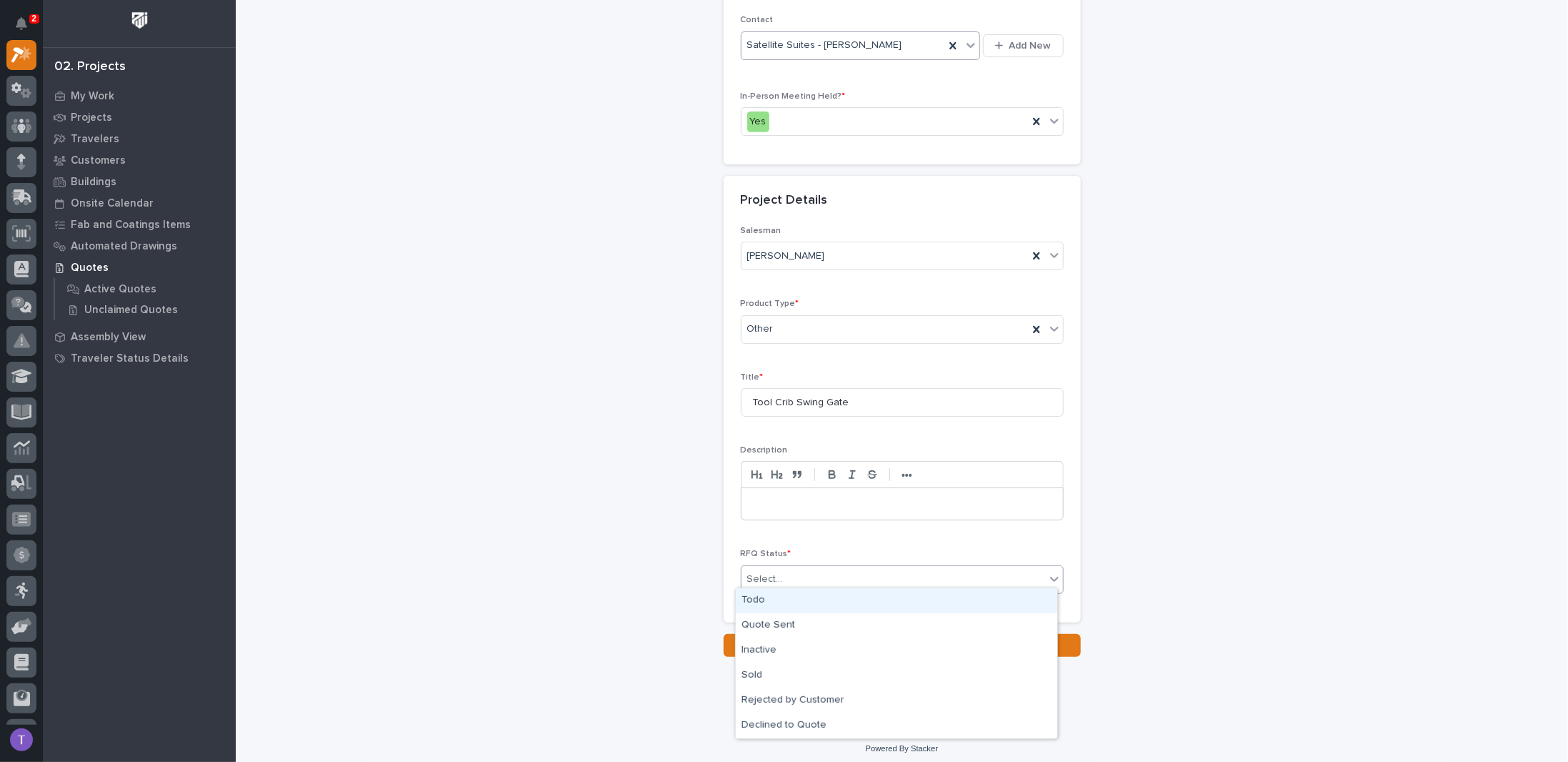
click at [750, 571] on div "Select..." at bounding box center [765, 579] width 35 height 15
click at [751, 598] on div "Todo" at bounding box center [896, 600] width 321 height 25
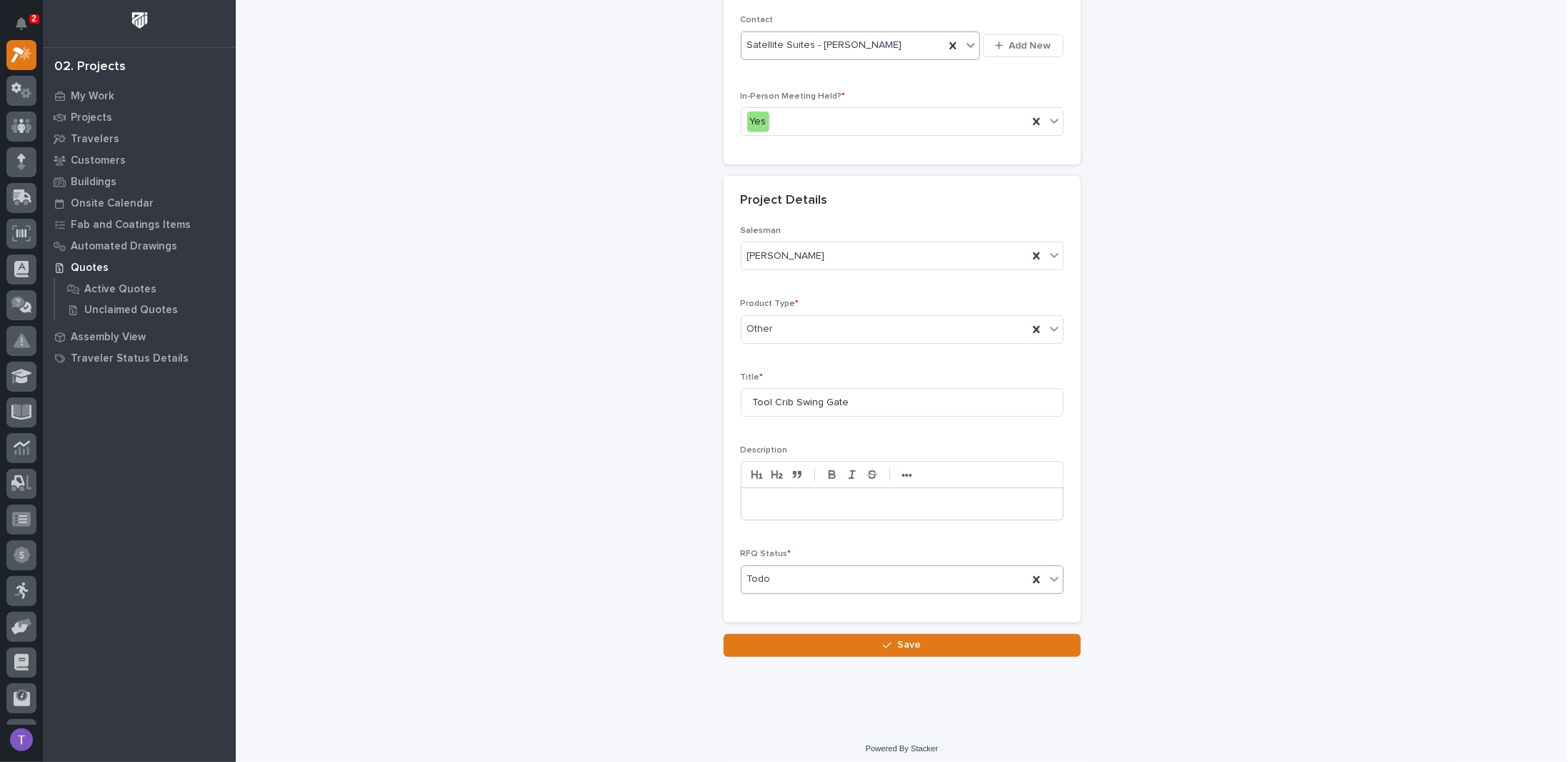
click at [905, 640] on span "Save" at bounding box center [909, 644] width 24 height 12
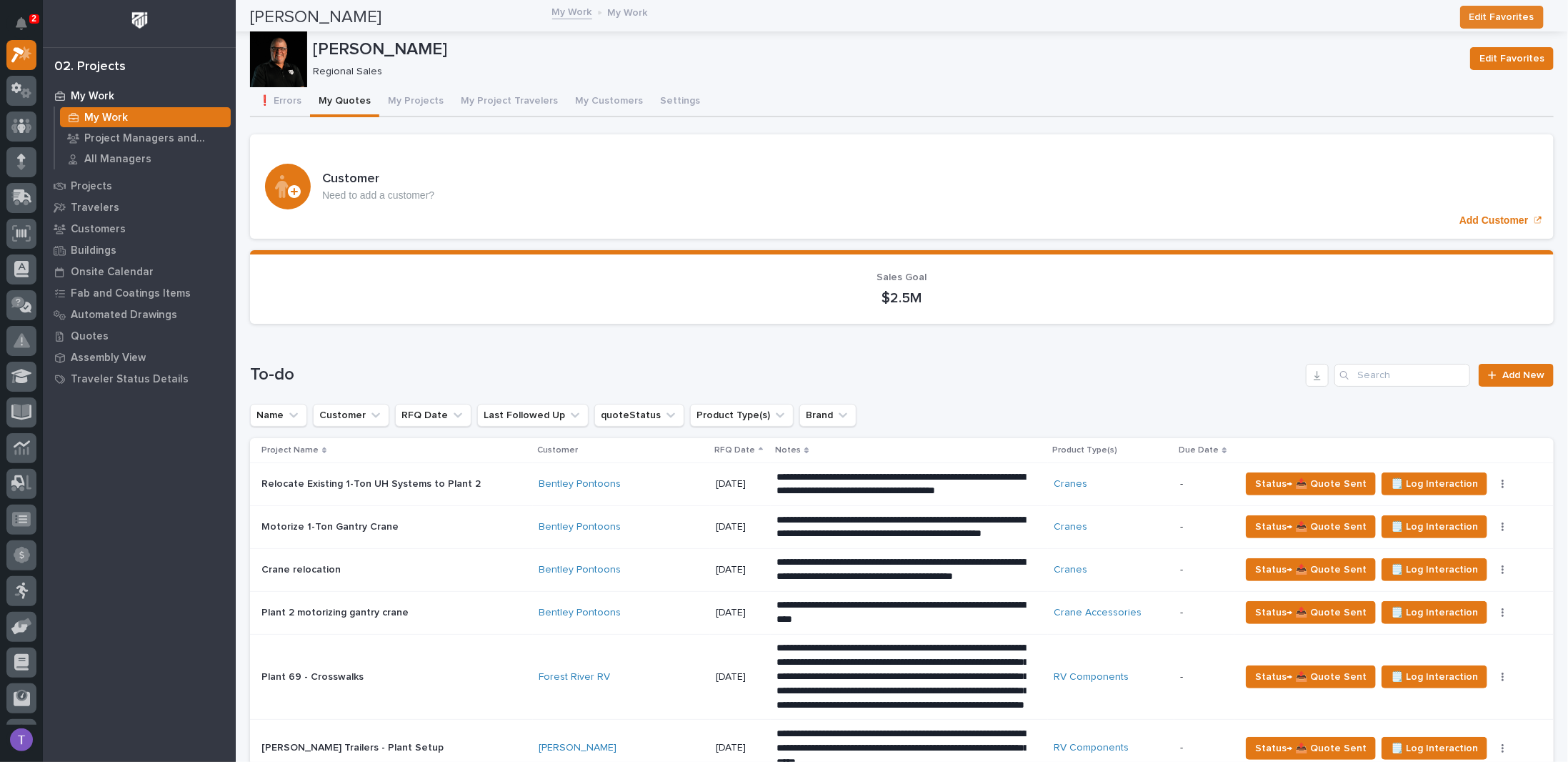
scroll to position [786, 0]
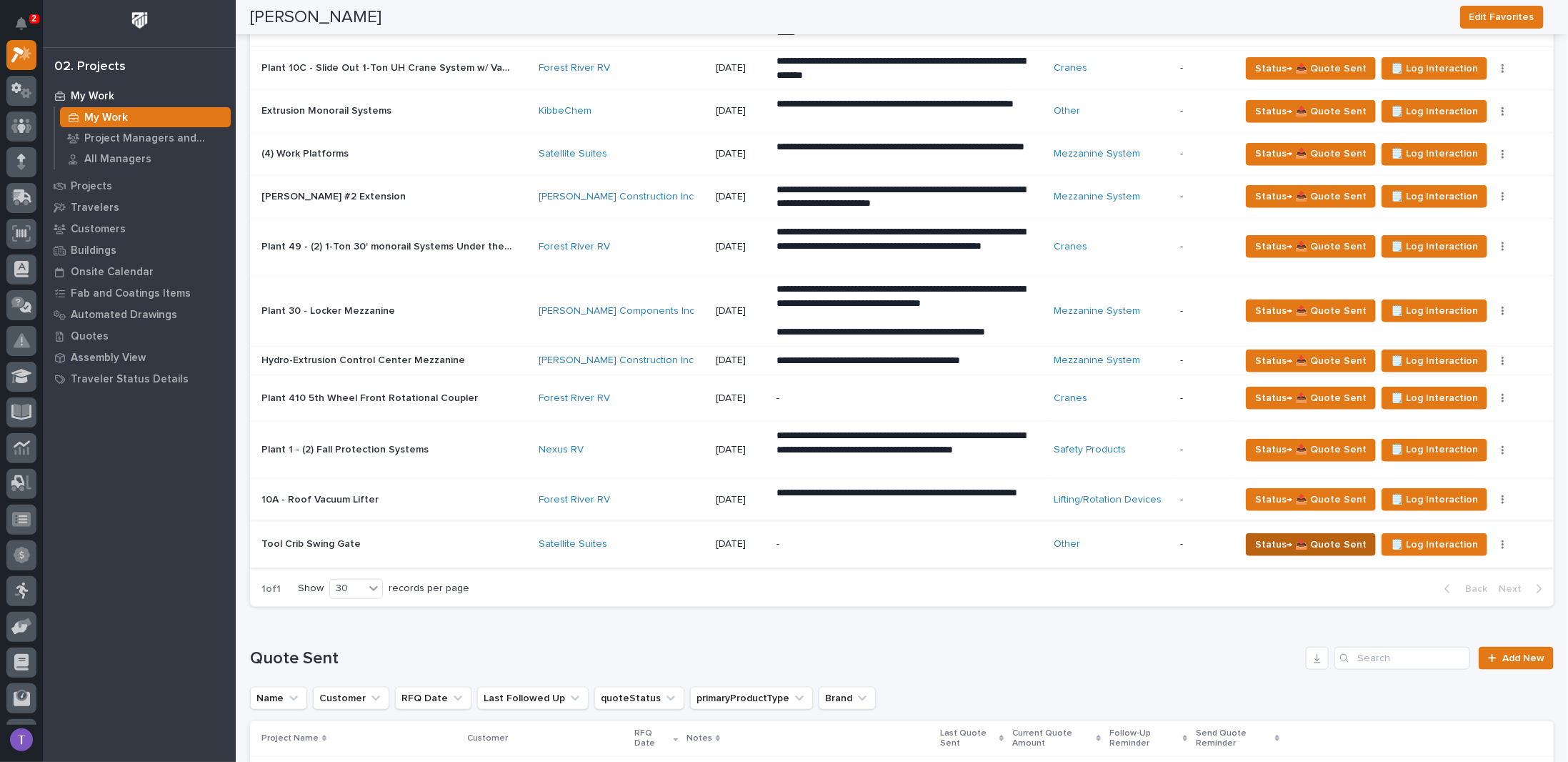
click at [1305, 536] on span "Status→ 📤 Quote Sent" at bounding box center [1311, 544] width 111 height 17
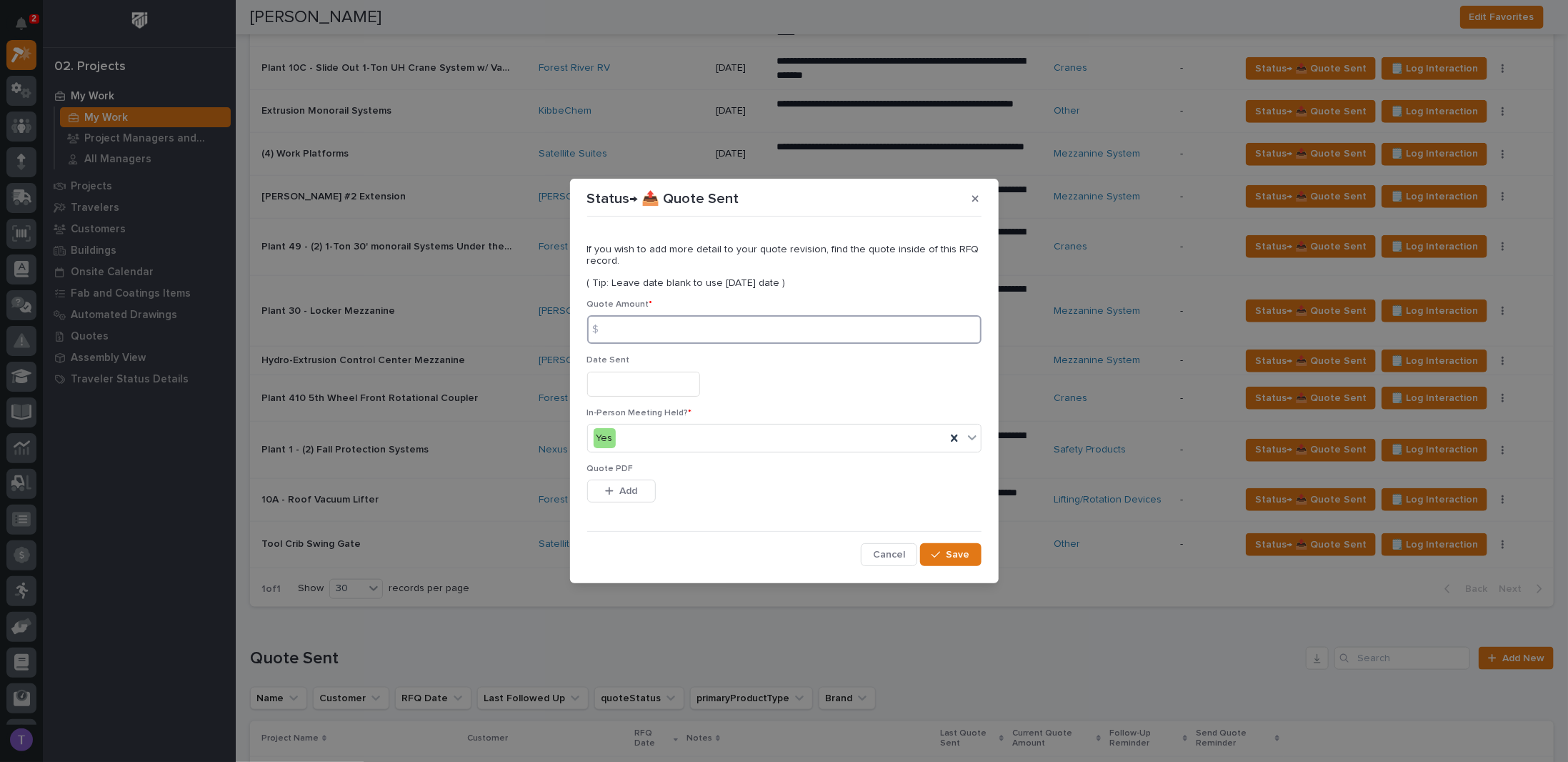
click at [649, 334] on input at bounding box center [784, 330] width 394 height 29
click at [656, 331] on input at bounding box center [784, 330] width 394 height 29
type input "8438"
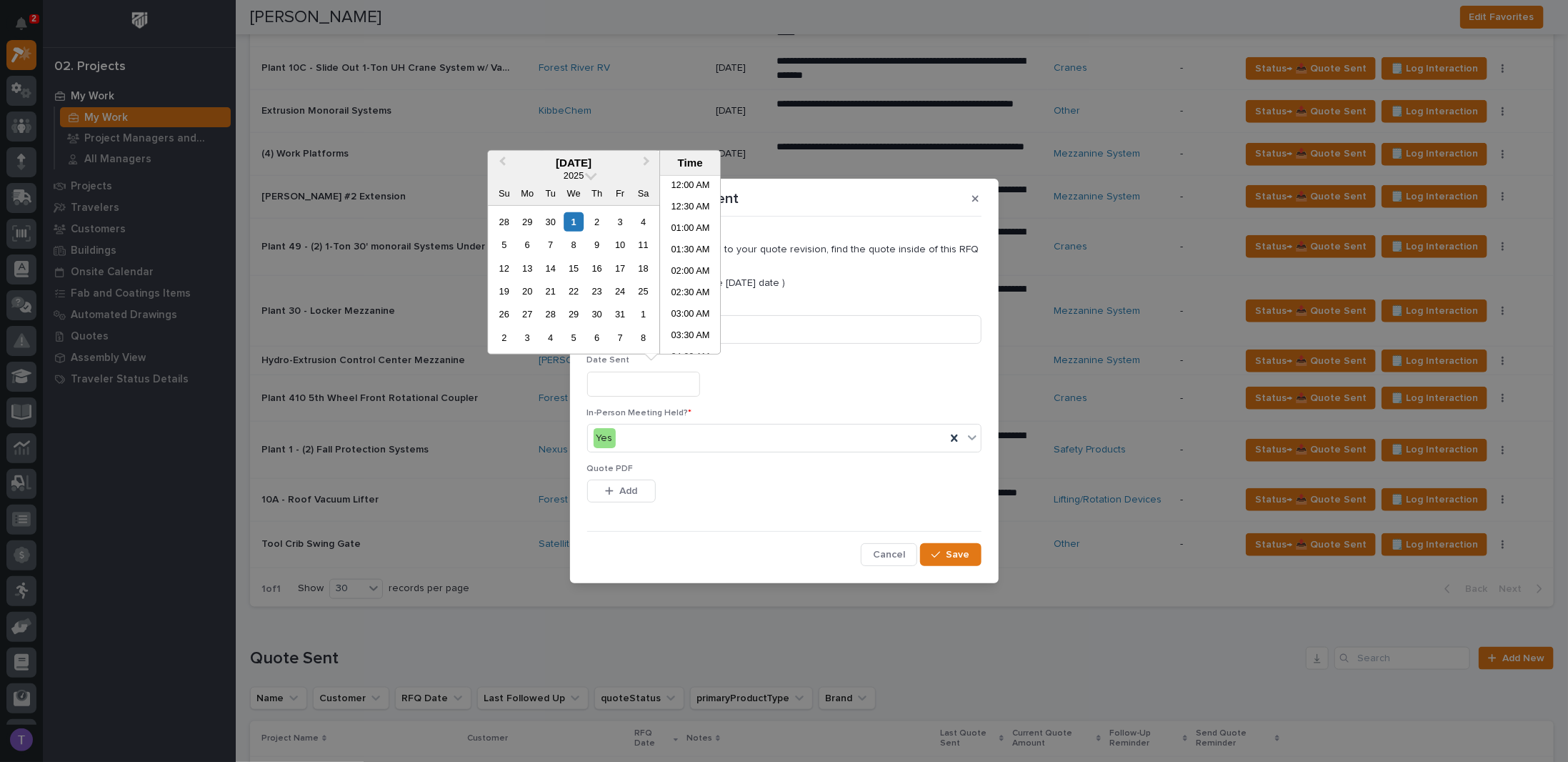
click at [602, 385] on input "text" at bounding box center [644, 384] width 113 height 25
click at [568, 217] on div "1" at bounding box center [574, 221] width 19 height 19
type input "**********"
click at [623, 487] on span "Add" at bounding box center [628, 490] width 18 height 12
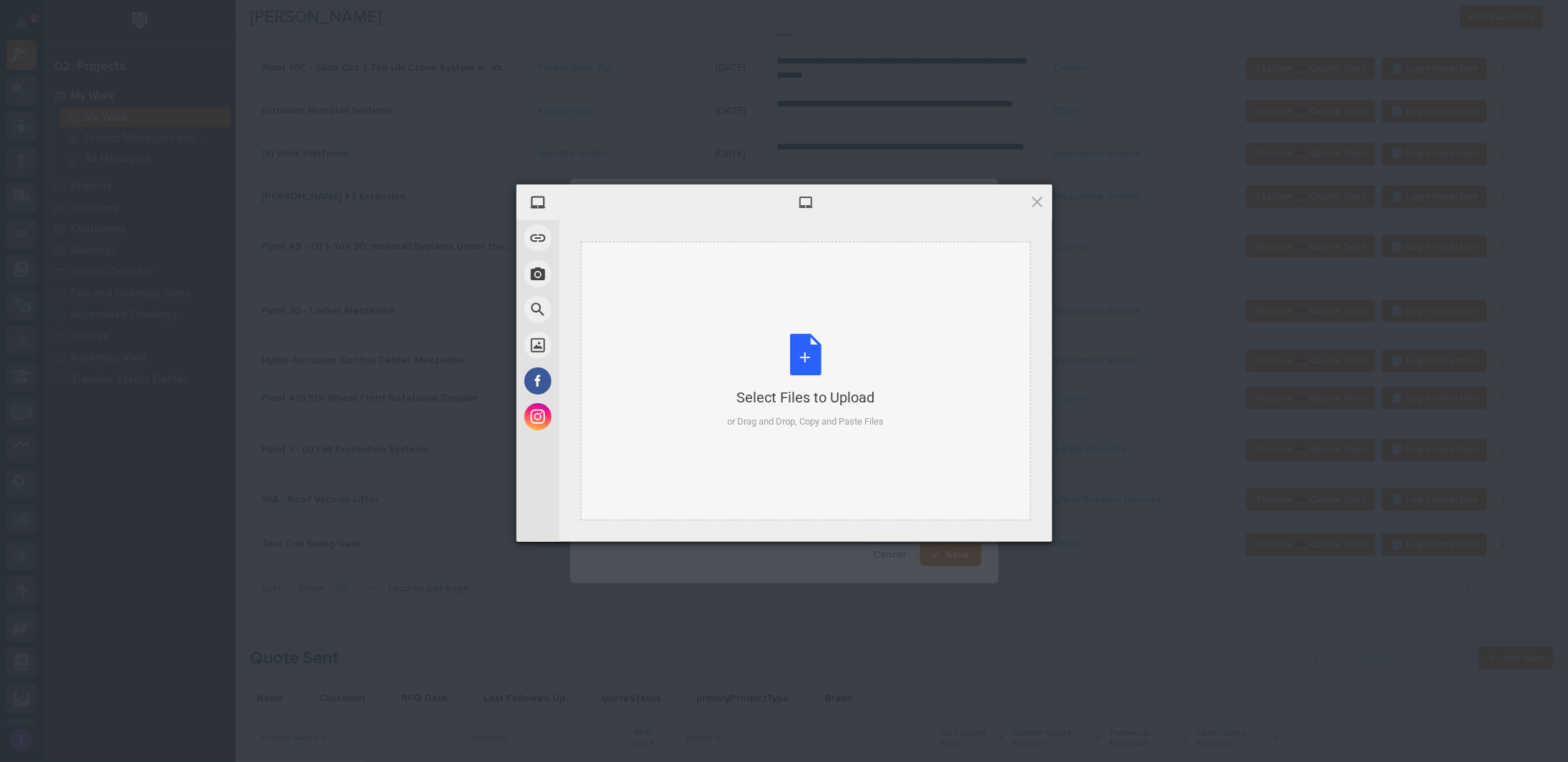
click at [800, 354] on div "Select Files to Upload or Drag and Drop, Copy and Paste Files" at bounding box center [805, 381] width 156 height 95
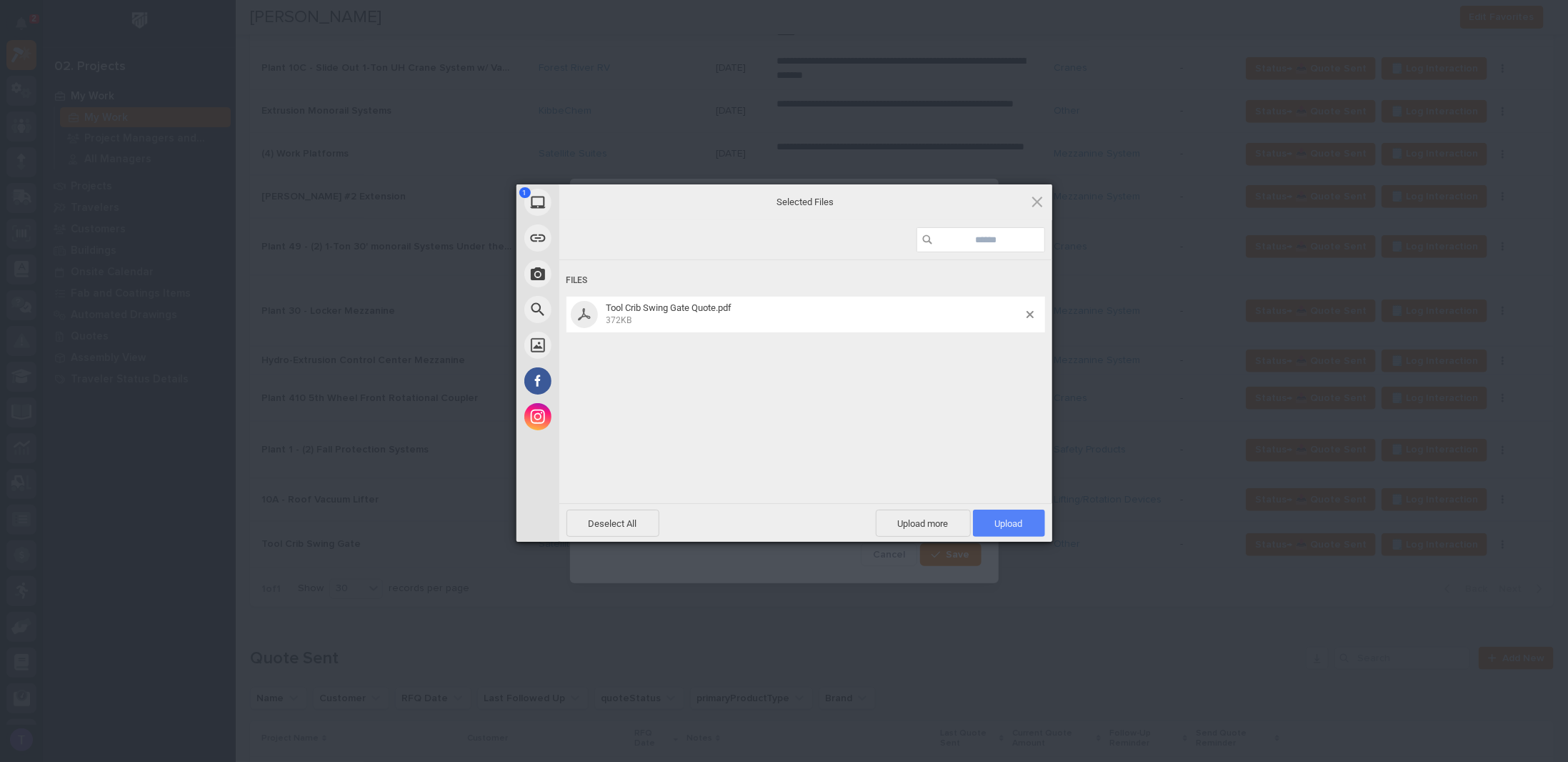
click at [1014, 518] on span "Upload 1" at bounding box center [1008, 522] width 28 height 11
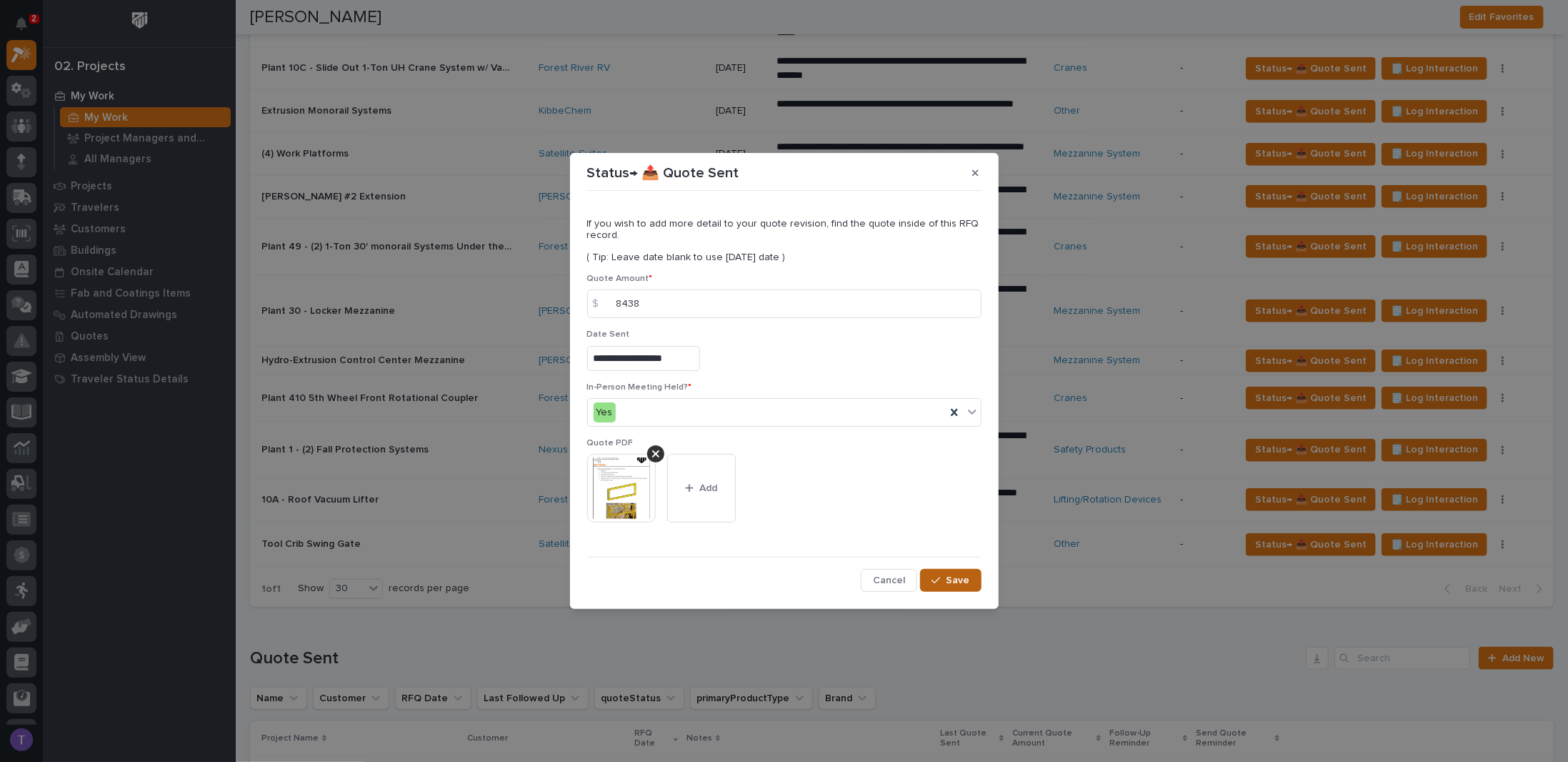
click at [953, 576] on span "Save" at bounding box center [958, 579] width 24 height 12
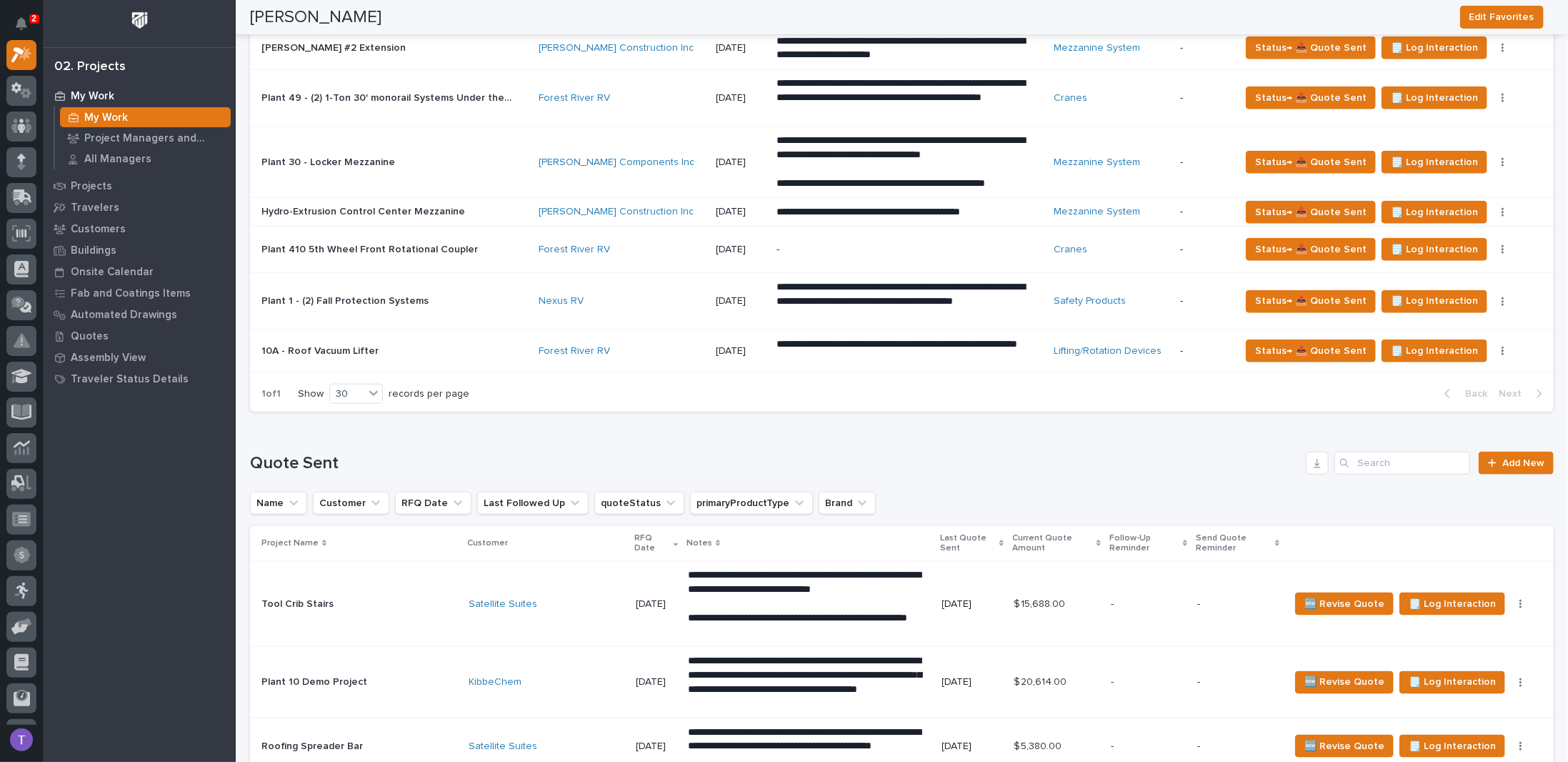
scroll to position [1000, 0]
